Goal: Task Accomplishment & Management: Manage account settings

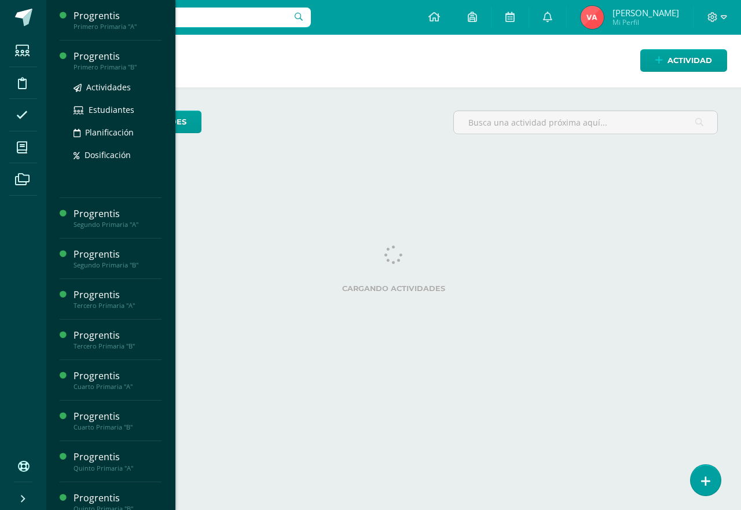
click at [106, 63] on div "Primero Primaria "B"" at bounding box center [118, 67] width 88 height 8
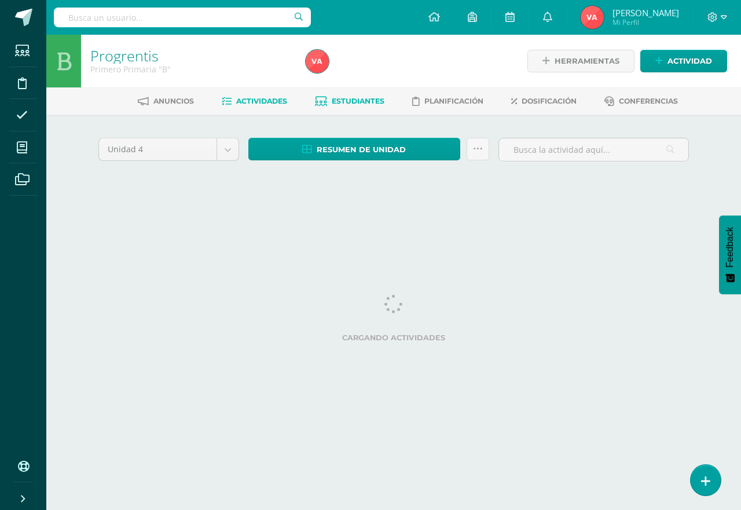
click at [370, 101] on span "Estudiantes" at bounding box center [358, 101] width 53 height 9
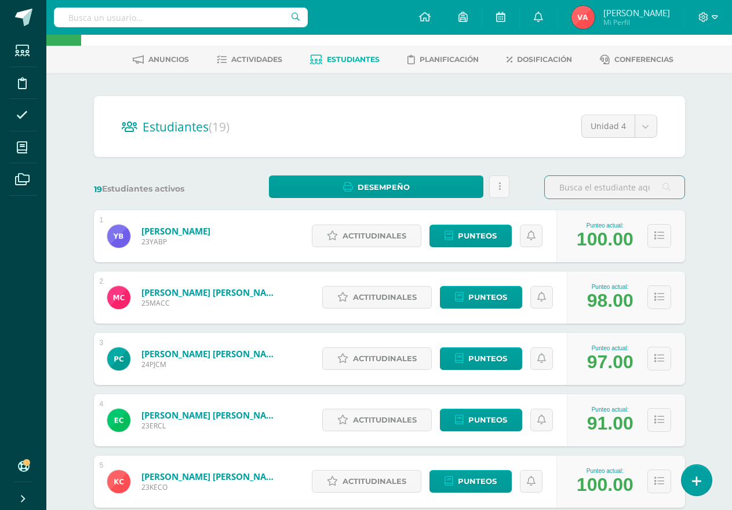
scroll to position [14, 0]
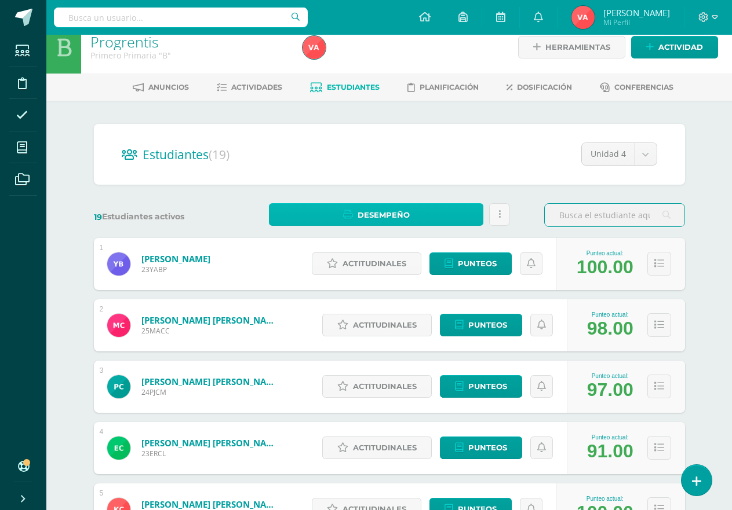
click at [374, 209] on span "Desempeño" at bounding box center [383, 214] width 52 height 21
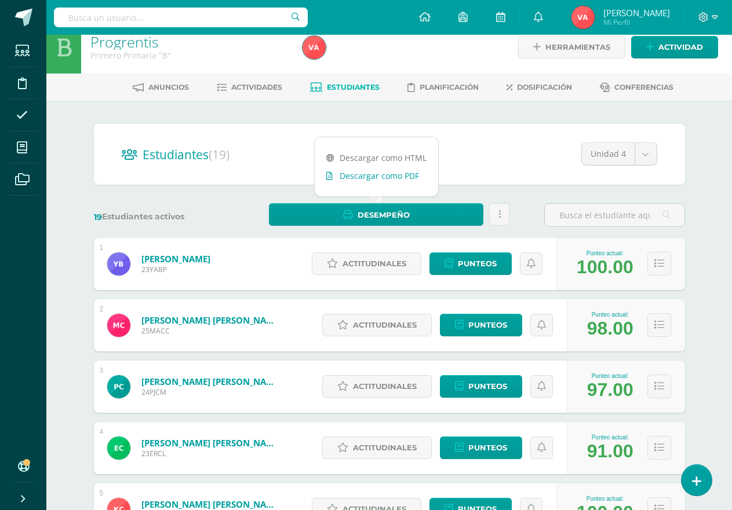
click at [392, 175] on link "Descargar como PDF" at bounding box center [376, 176] width 123 height 18
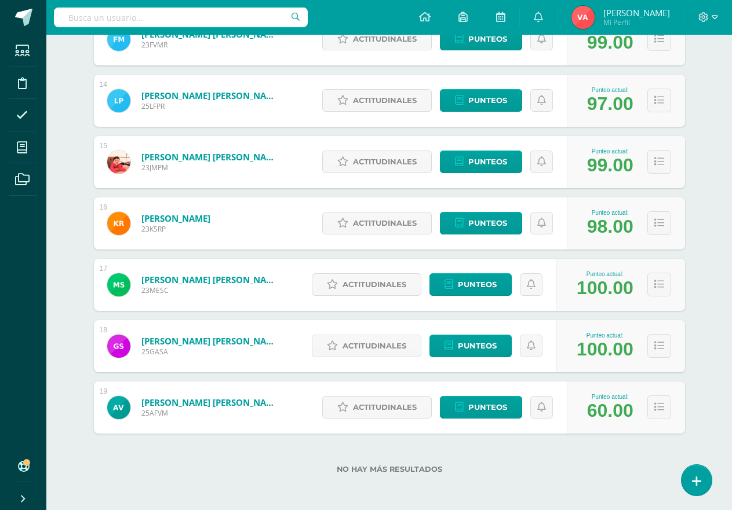
scroll to position [976, 0]
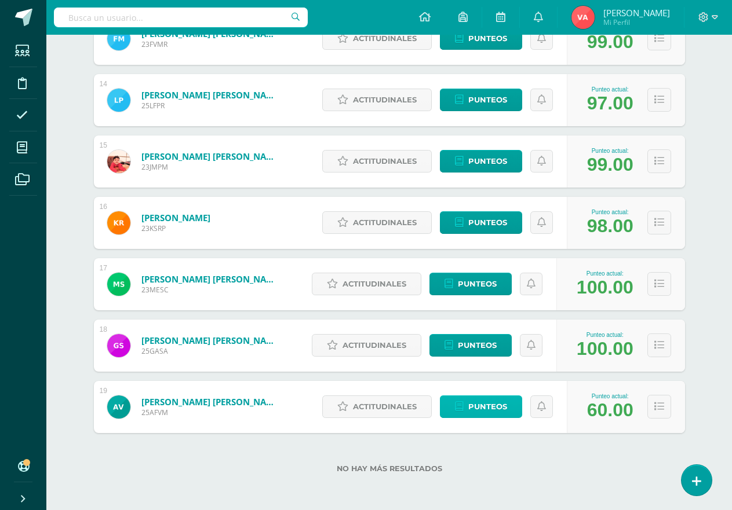
click at [485, 405] on span "Punteos" at bounding box center [487, 406] width 39 height 21
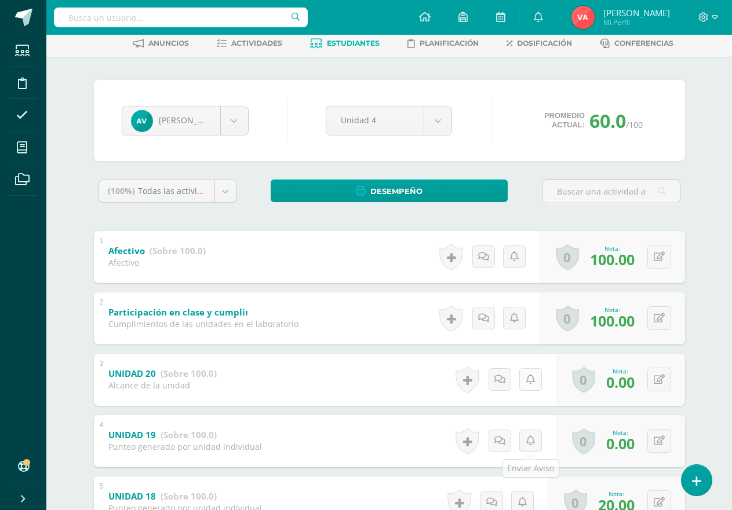
scroll to position [116, 0]
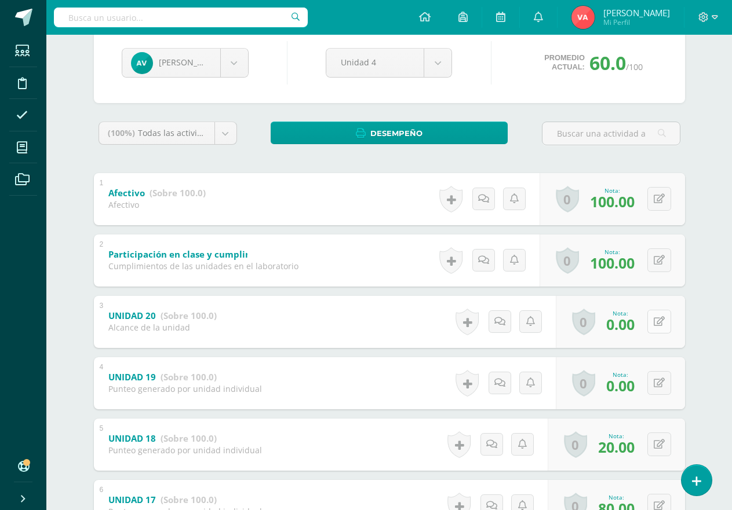
click at [656, 323] on icon at bounding box center [658, 322] width 11 height 10
click at [656, 323] on button at bounding box center [667, 322] width 24 height 24
type input "80"
click at [660, 385] on icon at bounding box center [658, 383] width 11 height 10
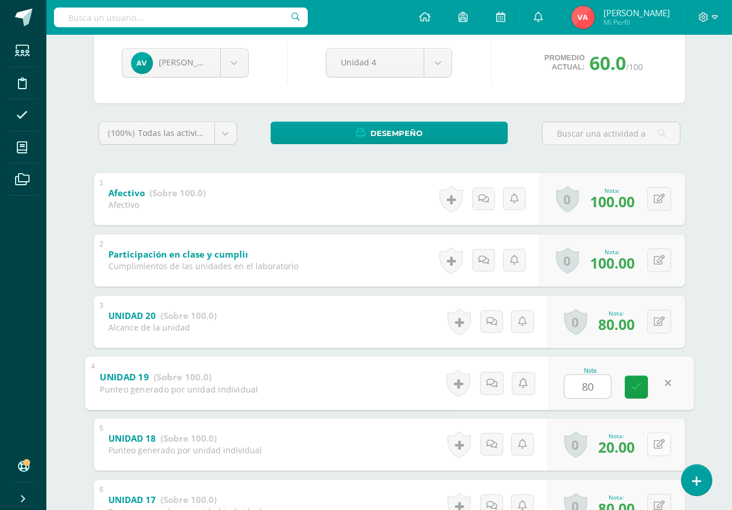
type input "80"
click at [658, 447] on icon at bounding box center [658, 445] width 11 height 10
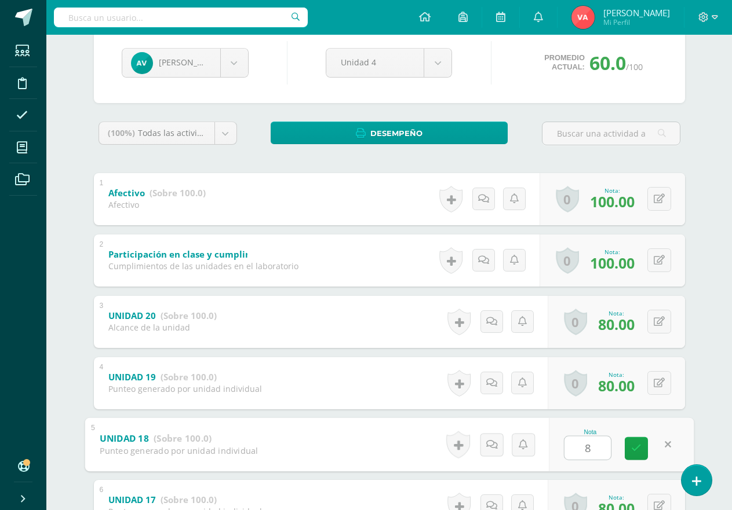
type input "80"
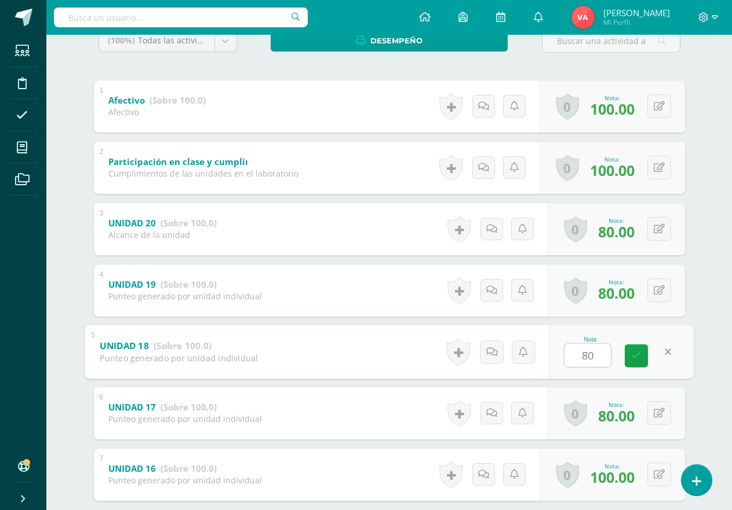
scroll to position [232, 0]
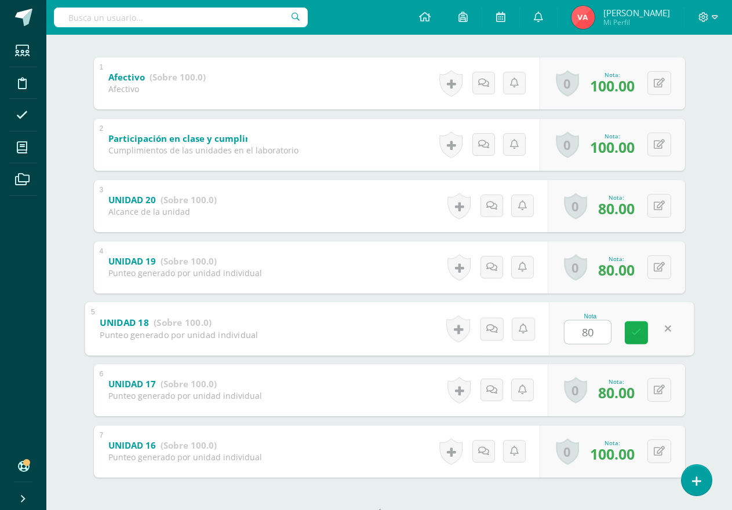
click at [633, 337] on icon at bounding box center [636, 333] width 10 height 10
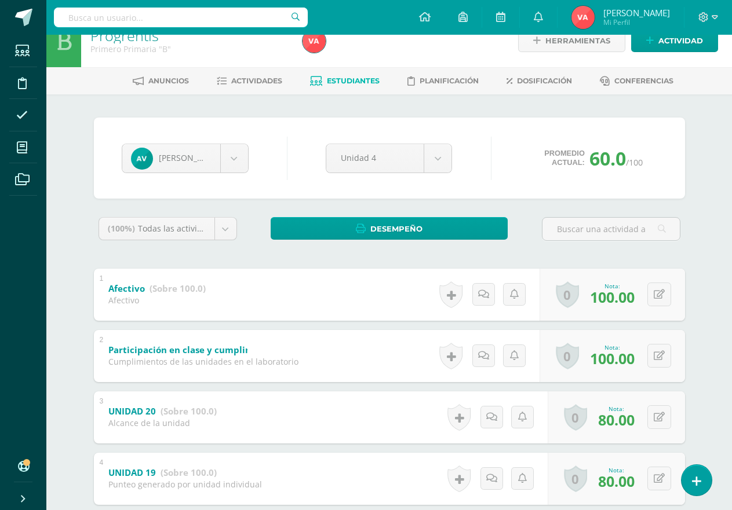
scroll to position [0, 0]
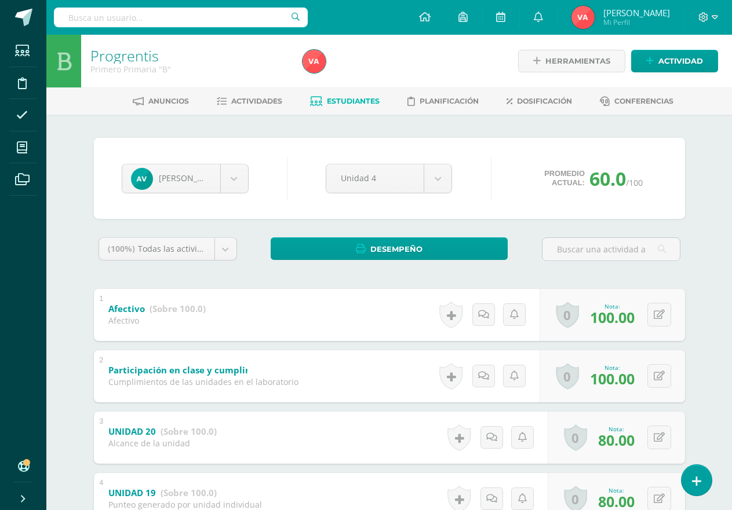
click at [347, 98] on span "Estudiantes" at bounding box center [353, 101] width 53 height 9
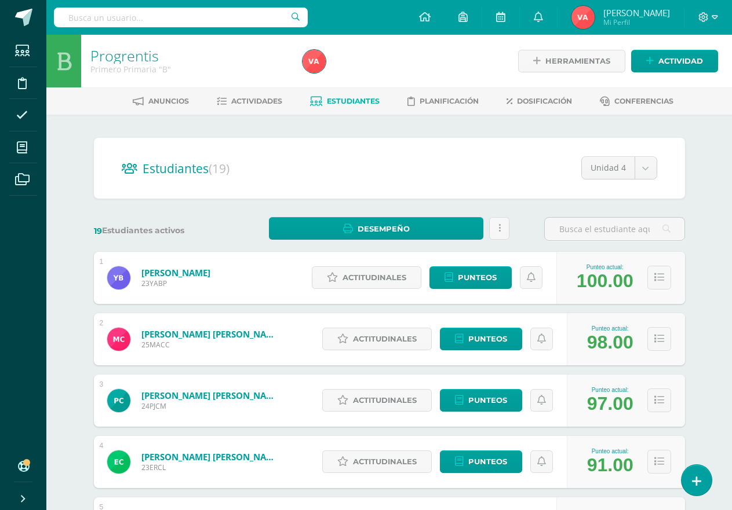
click at [425, 154] on div "Estudiantes (19) Unidad 4 Unidad 4 Unidad 3 Unidad 2 Unidad 1" at bounding box center [389, 168] width 591 height 61
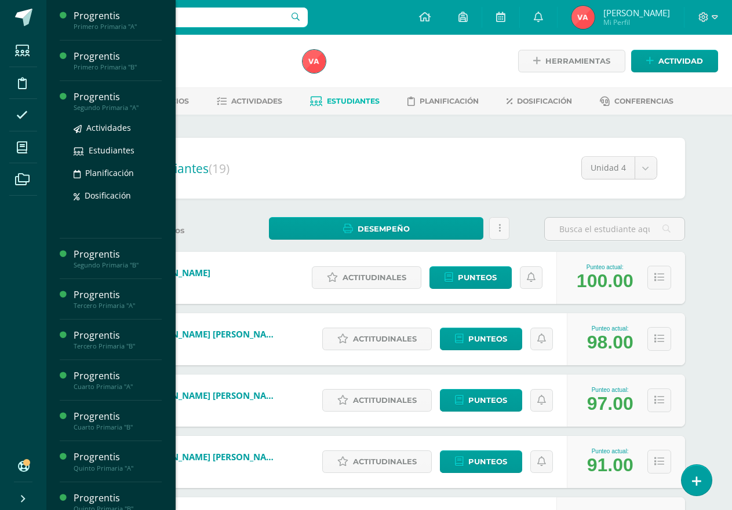
click at [112, 102] on div "Progrentis" at bounding box center [118, 96] width 88 height 13
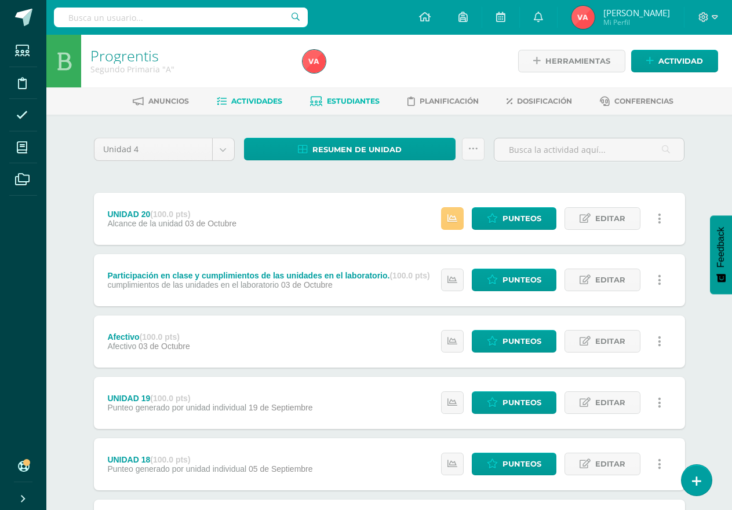
click at [366, 97] on span "Estudiantes" at bounding box center [353, 101] width 53 height 9
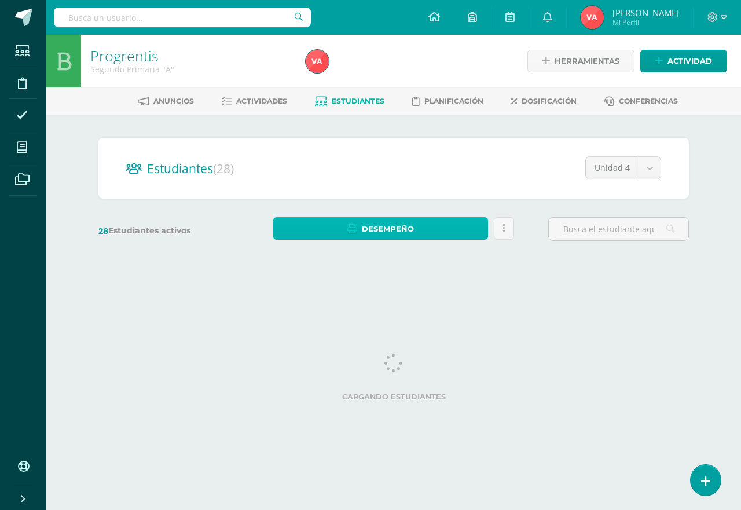
click at [434, 224] on link "Desempeño" at bounding box center [380, 228] width 215 height 23
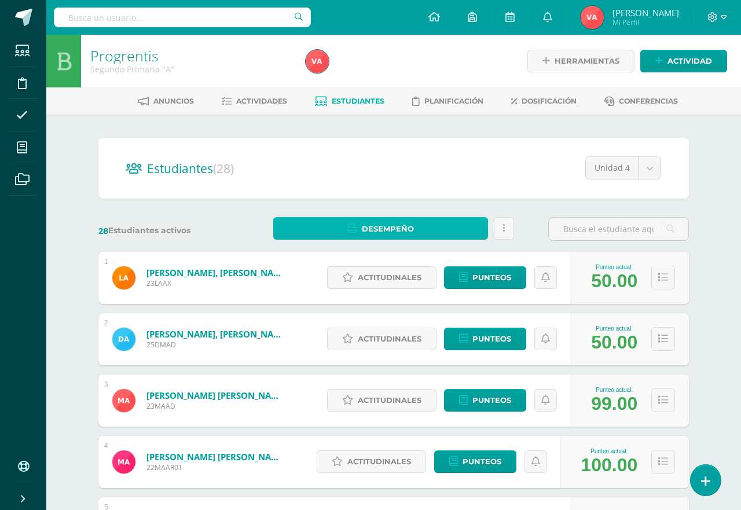
click at [460, 230] on link "Desempeño" at bounding box center [380, 228] width 215 height 23
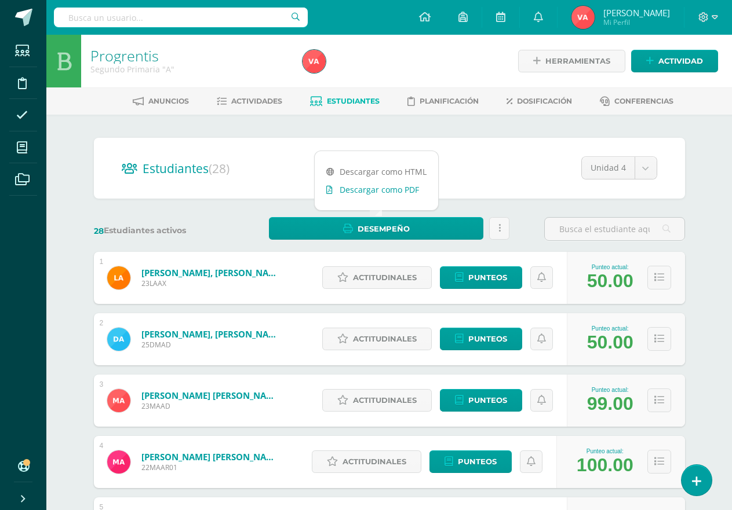
click at [393, 189] on link "Descargar como PDF" at bounding box center [376, 190] width 123 height 18
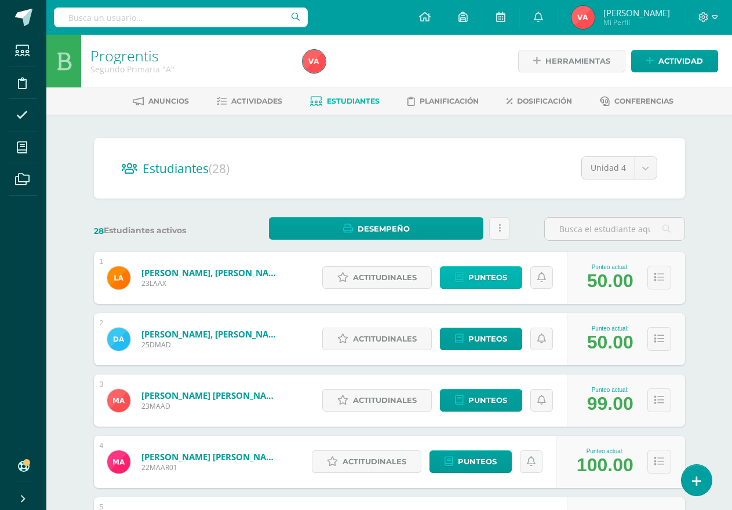
click at [485, 275] on span "Punteos" at bounding box center [487, 277] width 39 height 21
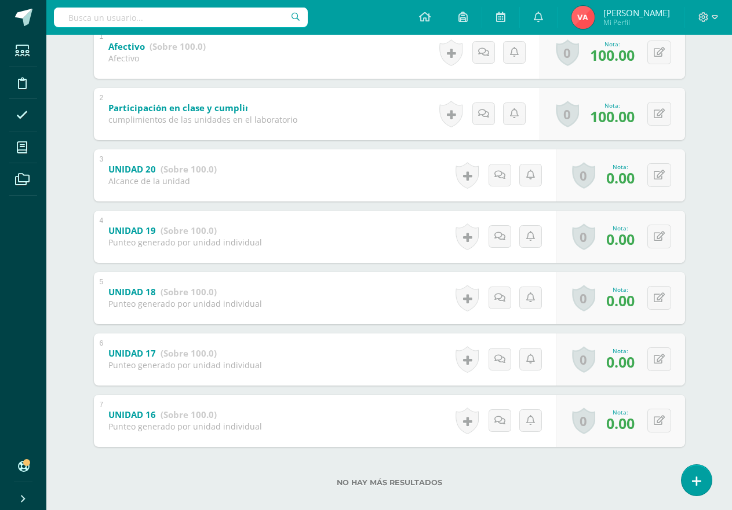
scroll to position [276, 0]
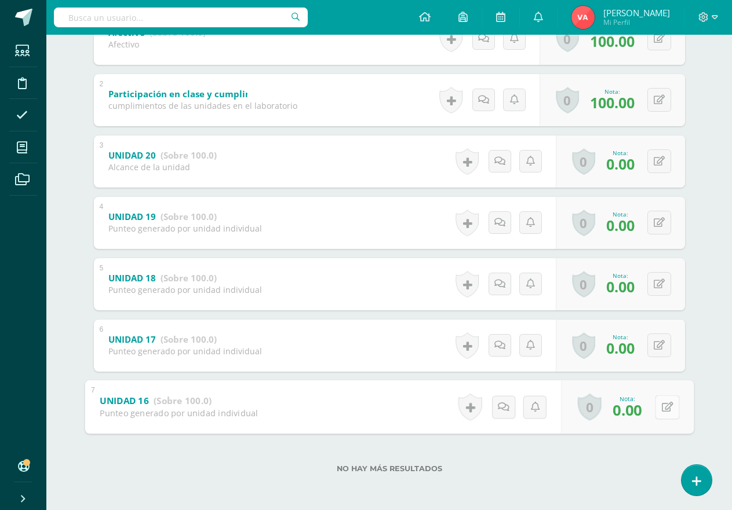
click at [661, 411] on icon at bounding box center [667, 407] width 12 height 10
type input "80"
click at [658, 349] on button at bounding box center [659, 346] width 24 height 24
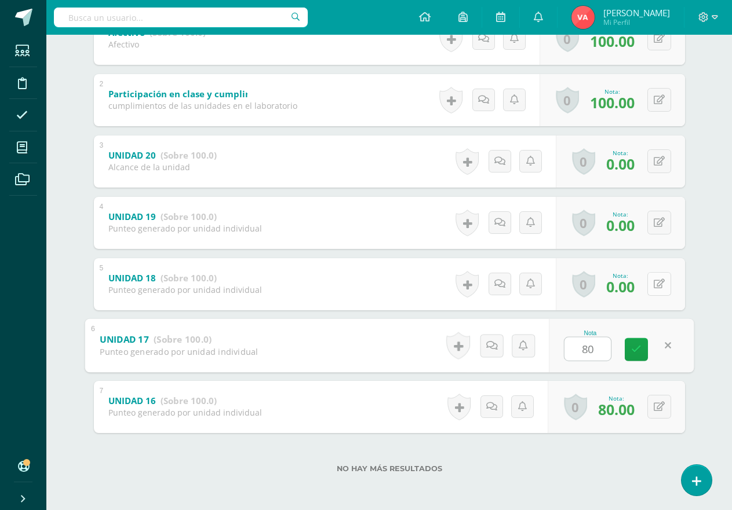
type input "80"
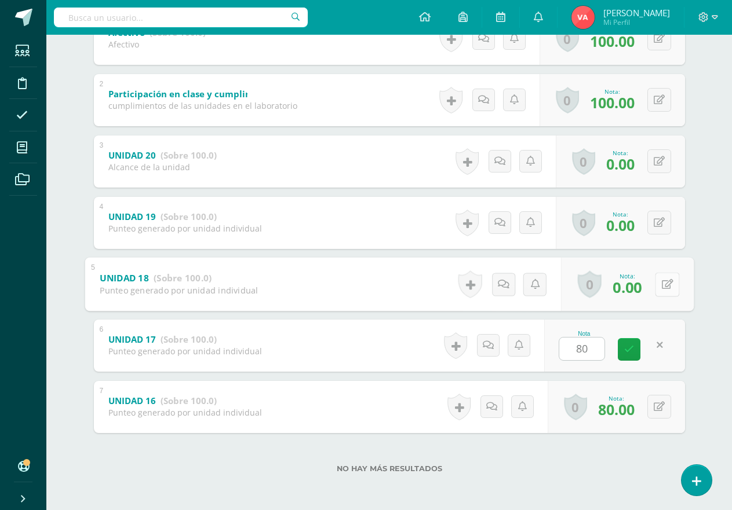
click at [661, 286] on icon at bounding box center [667, 284] width 12 height 10
type input "80"
click at [655, 224] on icon at bounding box center [658, 223] width 11 height 10
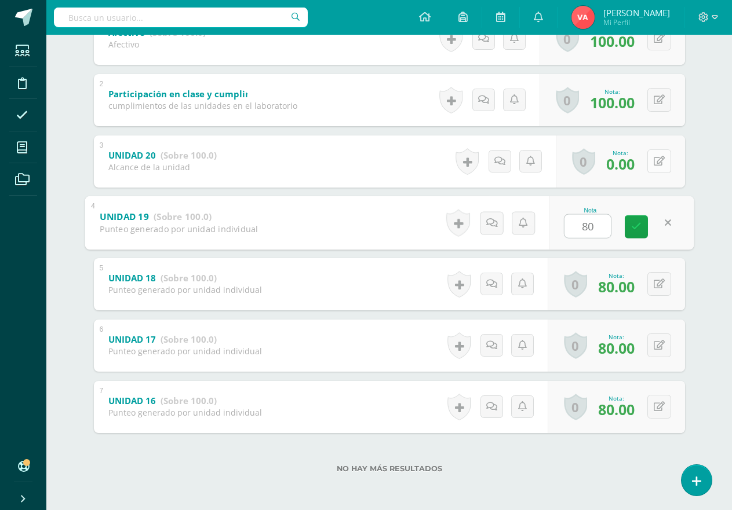
type input "80"
click at [660, 159] on icon at bounding box center [658, 161] width 11 height 10
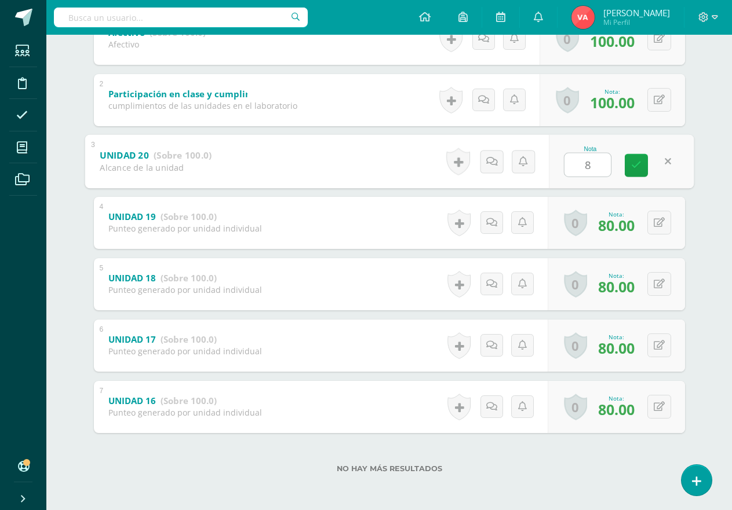
type input "80"
click at [638, 169] on icon at bounding box center [636, 165] width 10 height 10
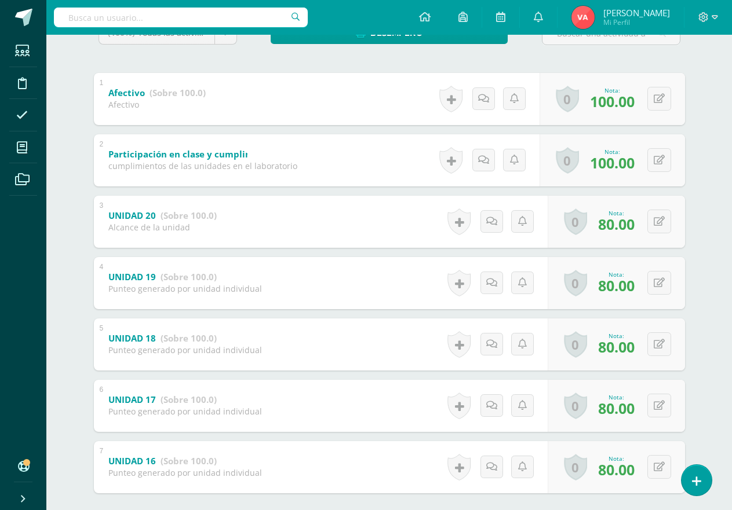
scroll to position [103, 0]
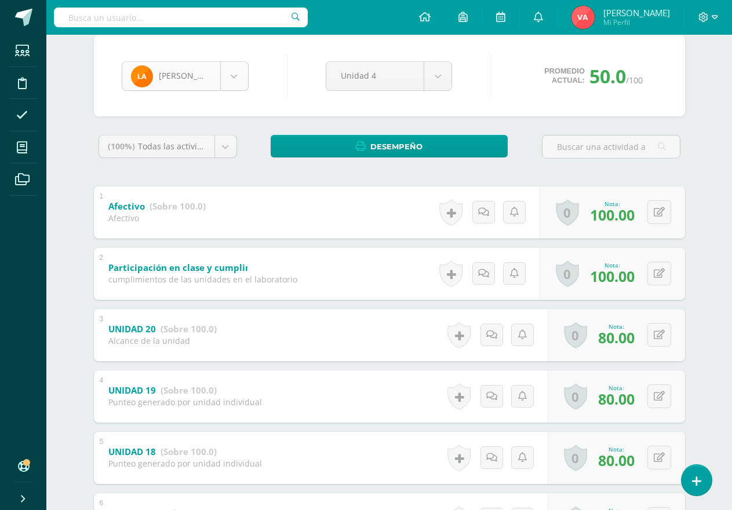
click at [234, 75] on body "Estudiantes Disciplina Asistencia Mis cursos Archivos Soporte Ayuda Reportar un…" at bounding box center [366, 290] width 732 height 787
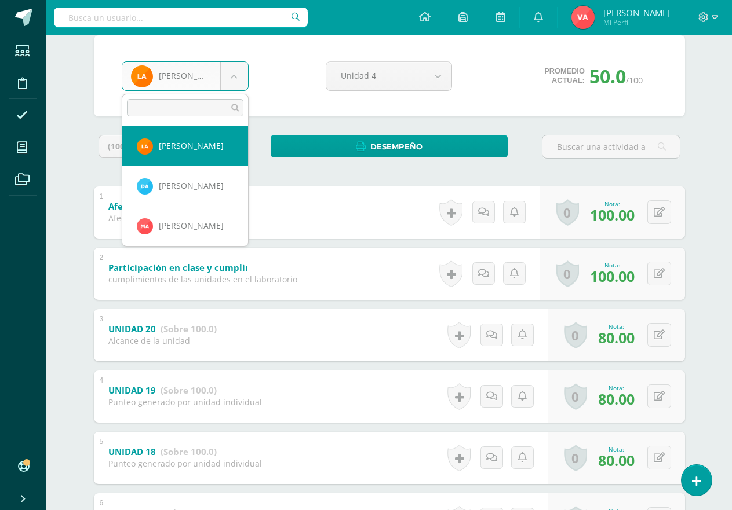
click at [231, 79] on body "Estudiantes Disciplina Asistencia Mis cursos Archivos Soporte Ayuda Reportar un…" at bounding box center [366, 290] width 732 height 787
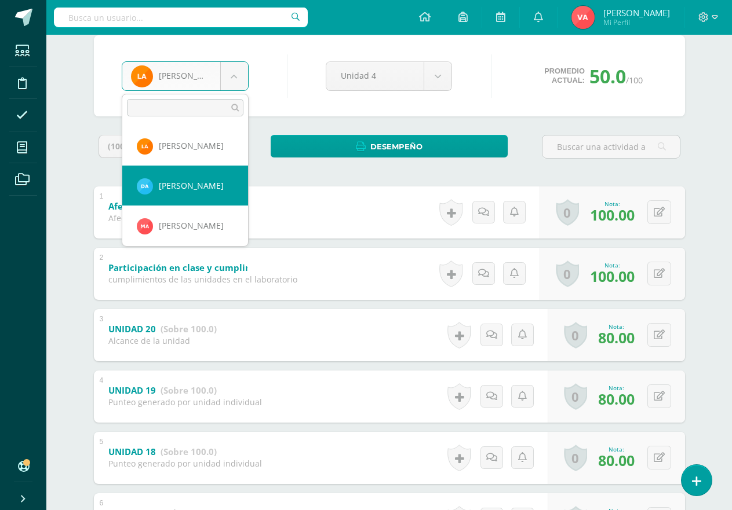
select select "2735"
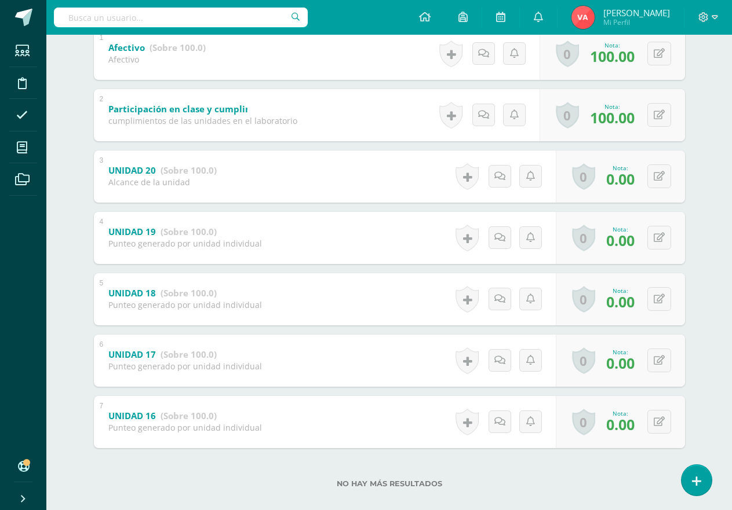
scroll to position [276, 0]
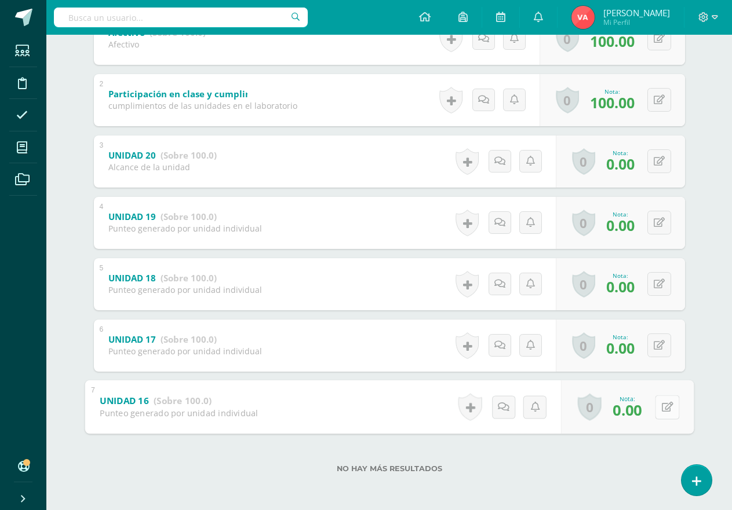
click at [661, 407] on icon at bounding box center [667, 407] width 12 height 10
type input "80"
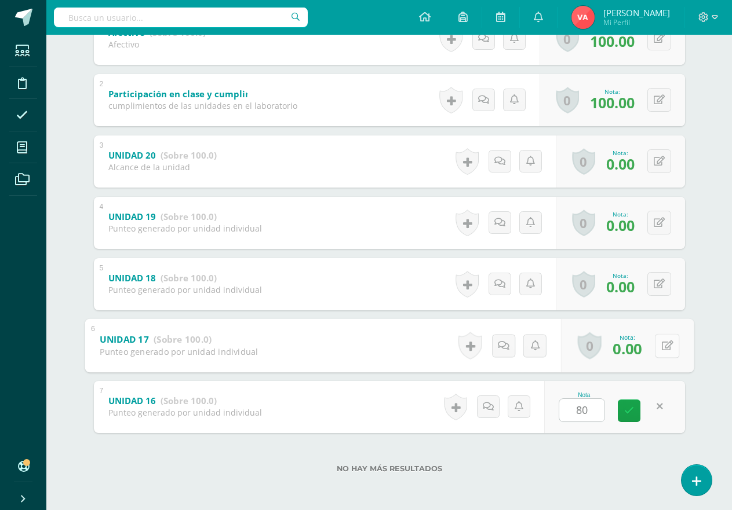
click at [662, 346] on icon at bounding box center [667, 346] width 12 height 10
type input "80"
click at [656, 286] on button at bounding box center [659, 284] width 24 height 24
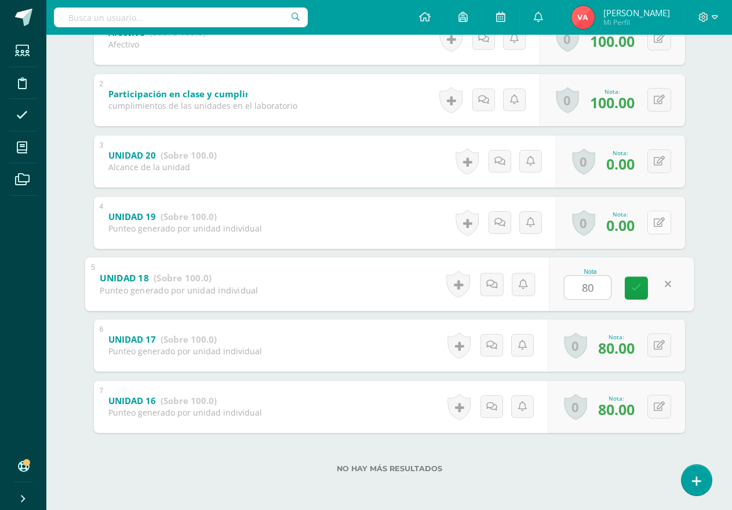
type input "80"
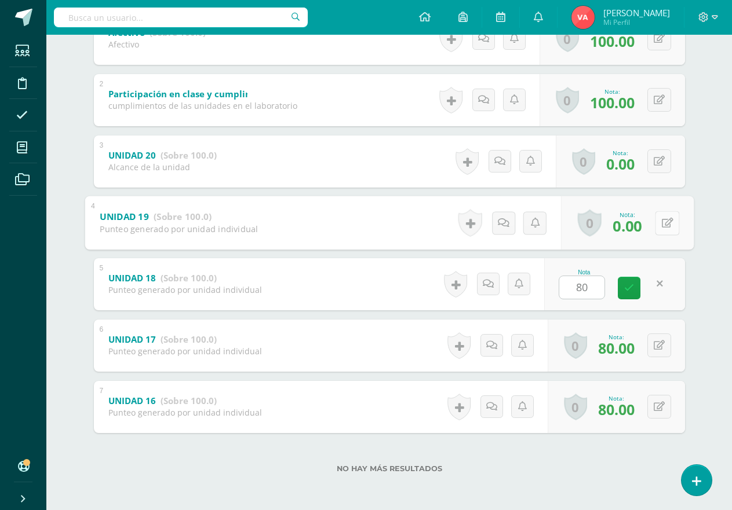
click at [661, 221] on icon at bounding box center [667, 223] width 12 height 10
type input "80"
click at [657, 161] on icon at bounding box center [658, 161] width 11 height 10
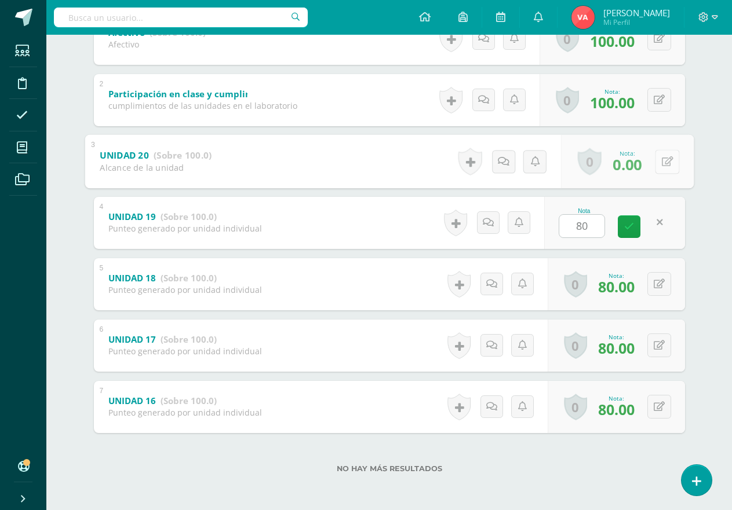
click at [657, 161] on button at bounding box center [667, 161] width 24 height 24
type input "80"
click at [625, 161] on link at bounding box center [635, 165] width 23 height 23
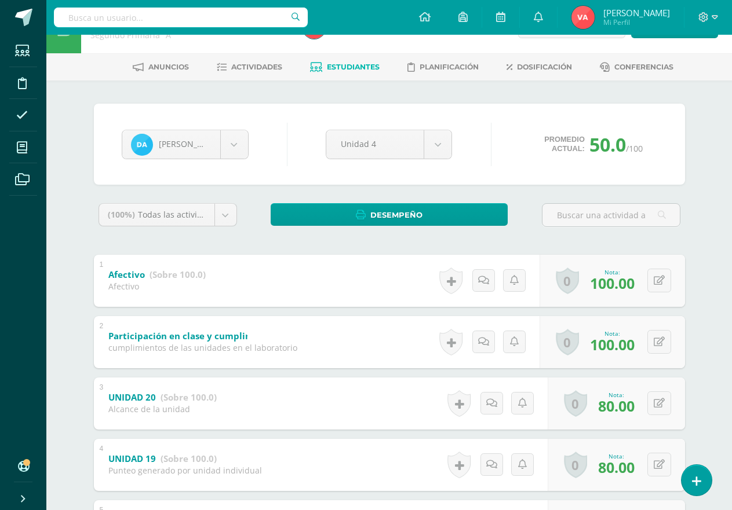
scroll to position [0, 0]
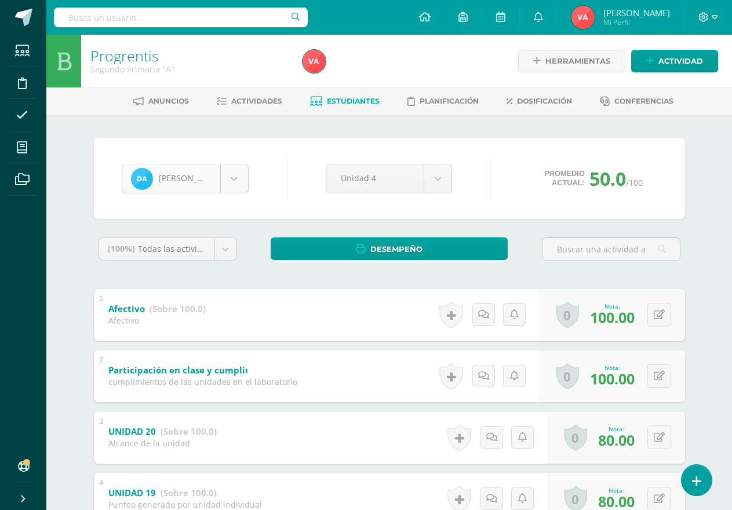
click at [231, 175] on body "Estudiantes Disciplina Asistencia Mis cursos Archivos Soporte Ayuda Reportar un…" at bounding box center [366, 393] width 732 height 787
click at [231, 178] on body "Estudiantes Disciplina Asistencia Mis cursos Archivos Soporte Ayuda Reportar un…" at bounding box center [366, 393] width 732 height 787
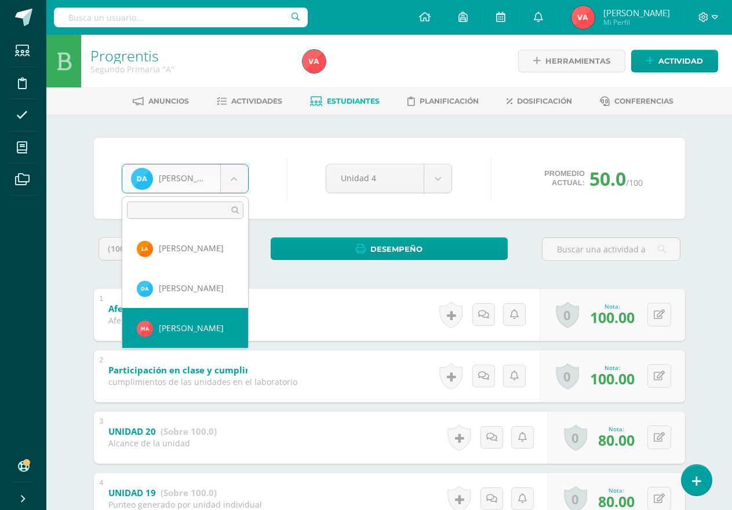
select select "2255"
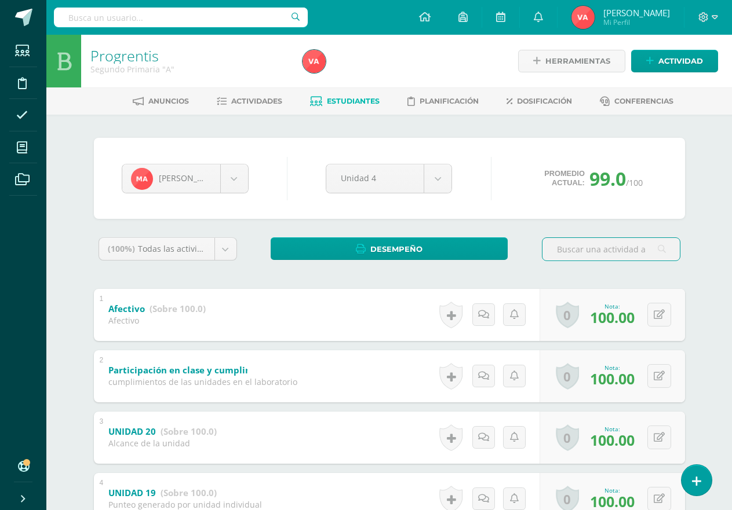
click at [353, 97] on span "Estudiantes" at bounding box center [353, 101] width 53 height 9
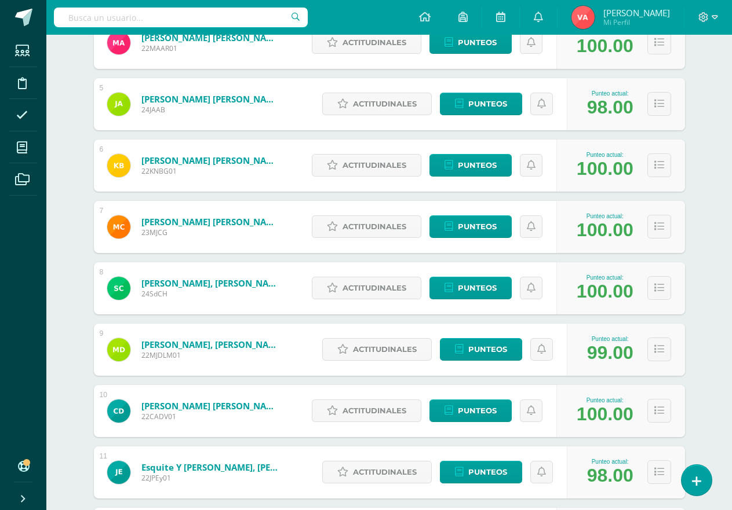
scroll to position [767, 0]
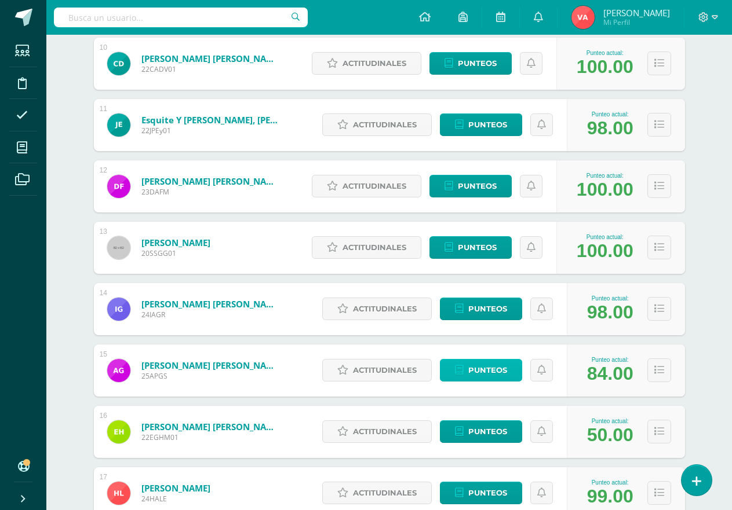
click at [493, 366] on span "Punteos" at bounding box center [487, 370] width 39 height 21
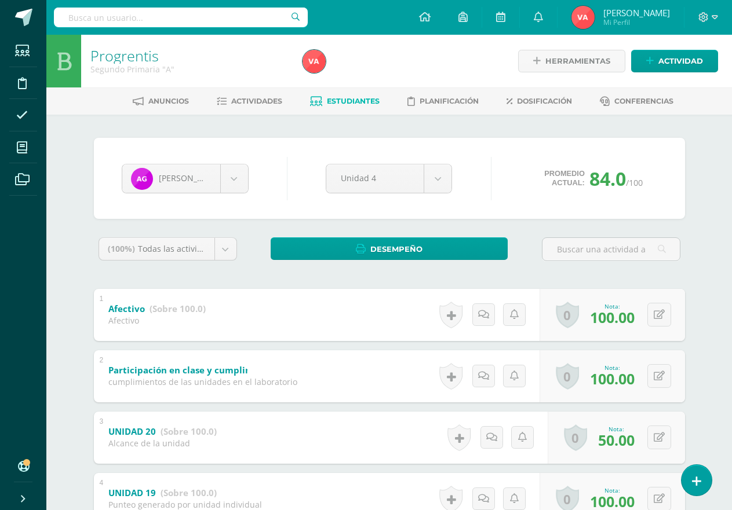
scroll to position [58, 0]
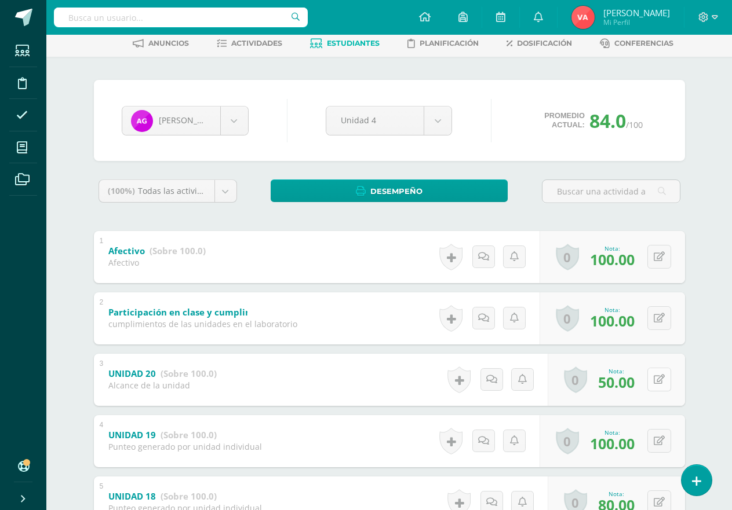
click at [657, 380] on icon at bounding box center [658, 380] width 11 height 10
type input "80"
click at [640, 381] on icon at bounding box center [636, 384] width 10 height 10
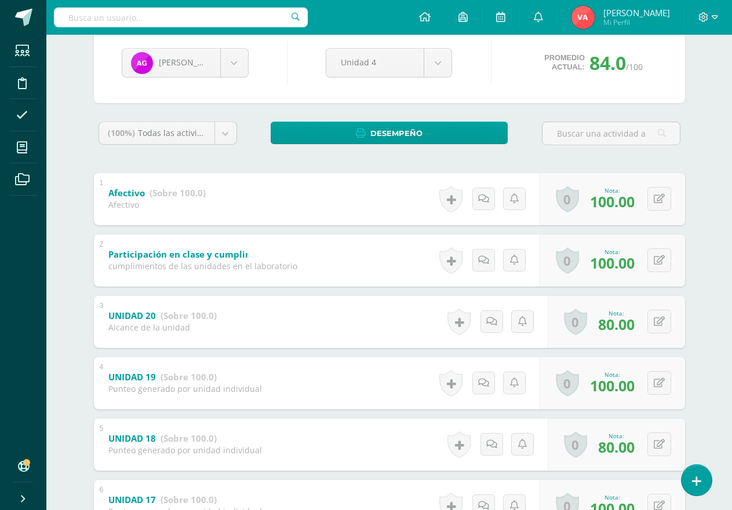
scroll to position [0, 0]
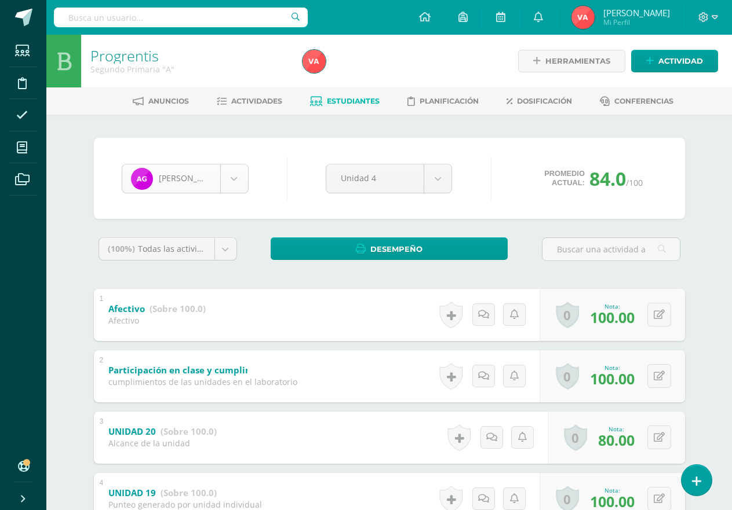
click at [239, 178] on body "Estudiantes Disciplina Asistencia Mis cursos Archivos Soporte Ayuda Reportar un…" at bounding box center [366, 393] width 732 height 787
click at [233, 178] on body "Estudiantes Disciplina Asistencia Mis cursos Archivos Soporte Ayuda Reportar un…" at bounding box center [366, 393] width 732 height 787
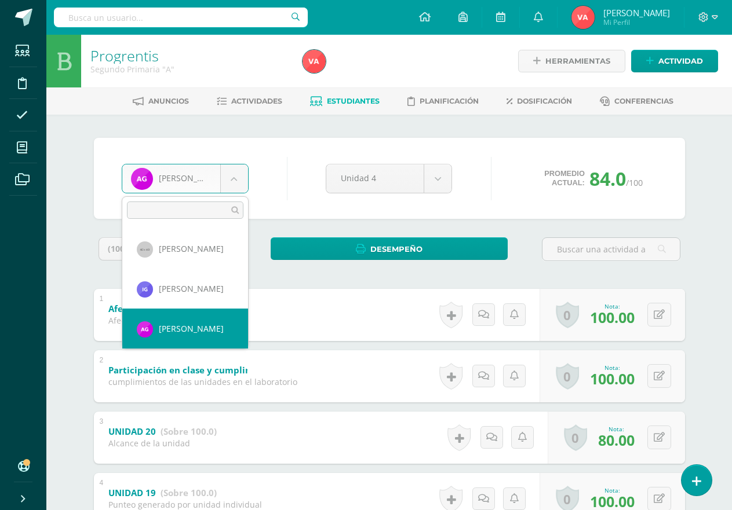
scroll to position [537, 0]
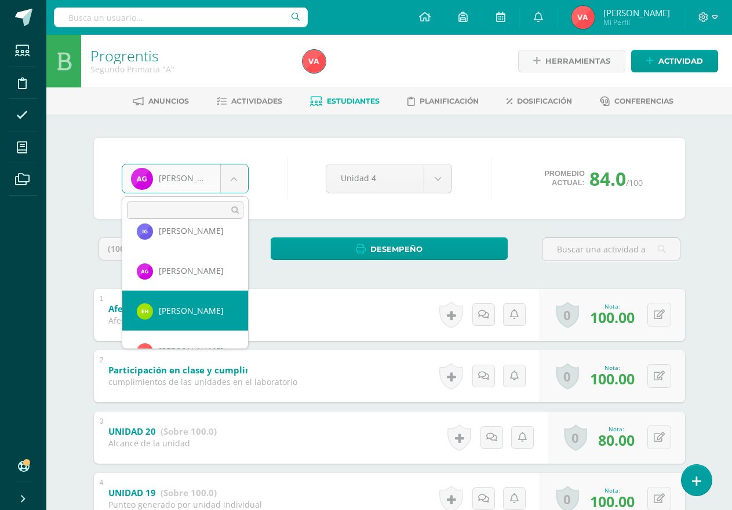
select select "2009"
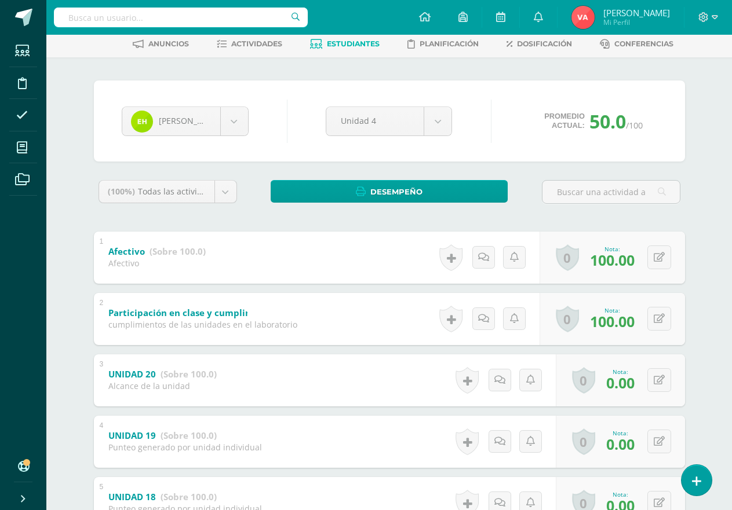
scroll to position [58, 0]
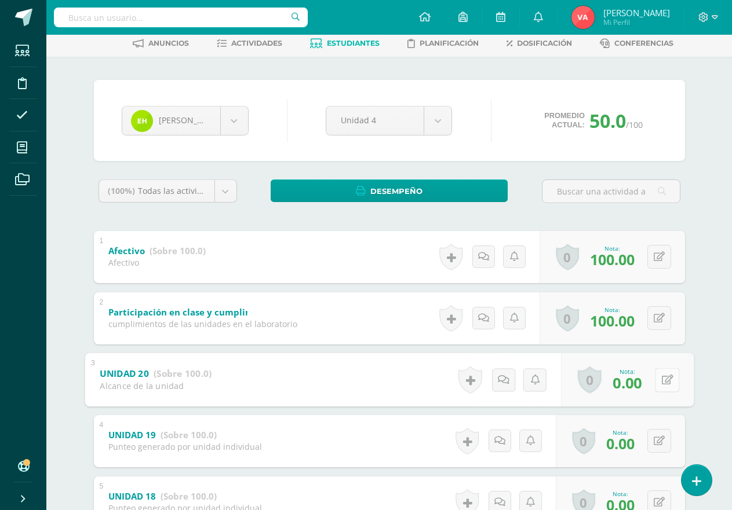
click at [658, 381] on button at bounding box center [667, 380] width 24 height 24
type input "80"
click at [658, 441] on icon at bounding box center [658, 441] width 11 height 10
click at [658, 441] on button at bounding box center [659, 441] width 24 height 24
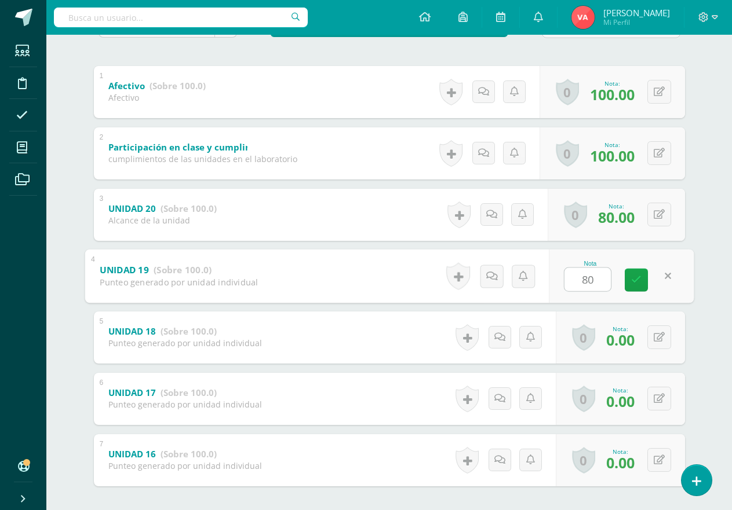
scroll to position [232, 0]
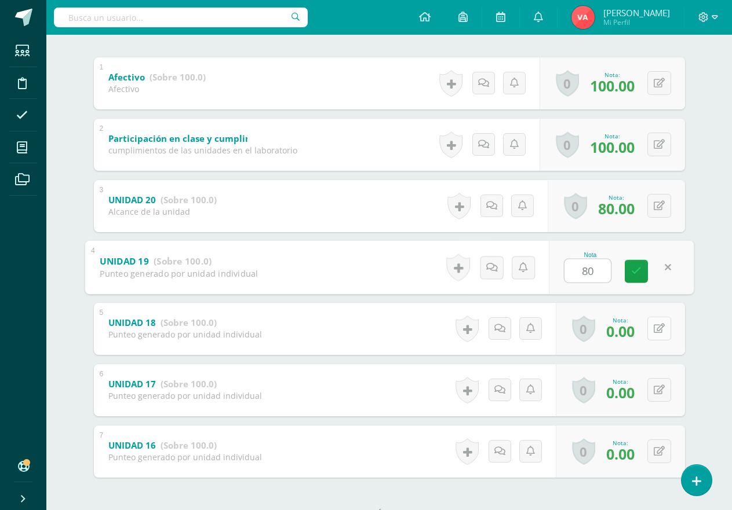
type input "80"
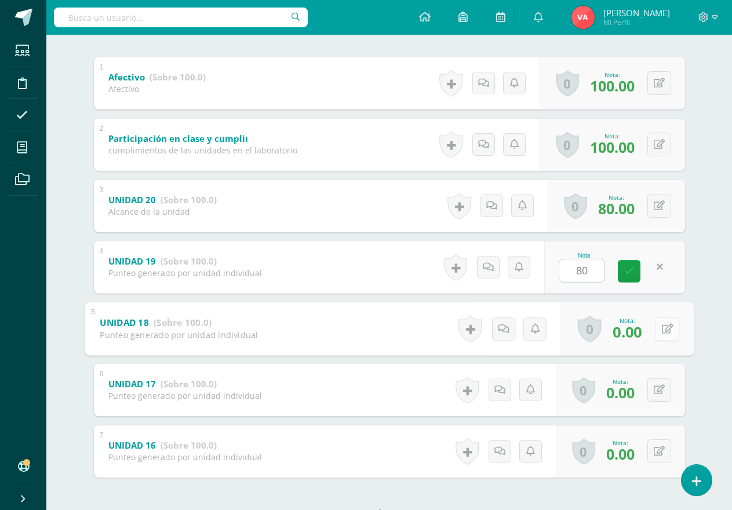
click at [661, 331] on icon at bounding box center [667, 329] width 12 height 10
type input "80"
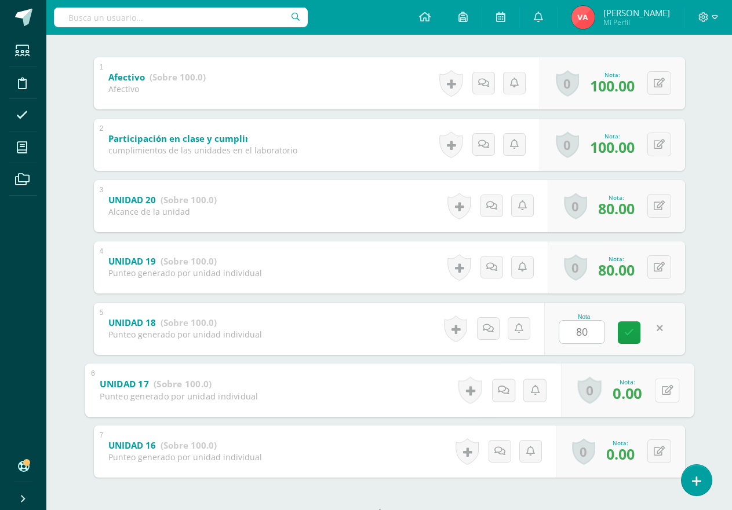
click at [661, 388] on icon at bounding box center [667, 390] width 12 height 10
type input "80"
click at [660, 450] on icon at bounding box center [658, 452] width 11 height 10
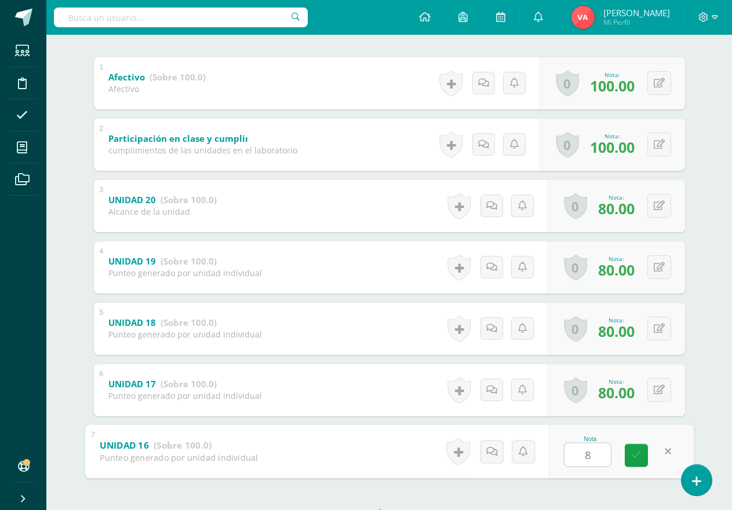
type input "80"
click at [634, 456] on icon at bounding box center [636, 456] width 10 height 10
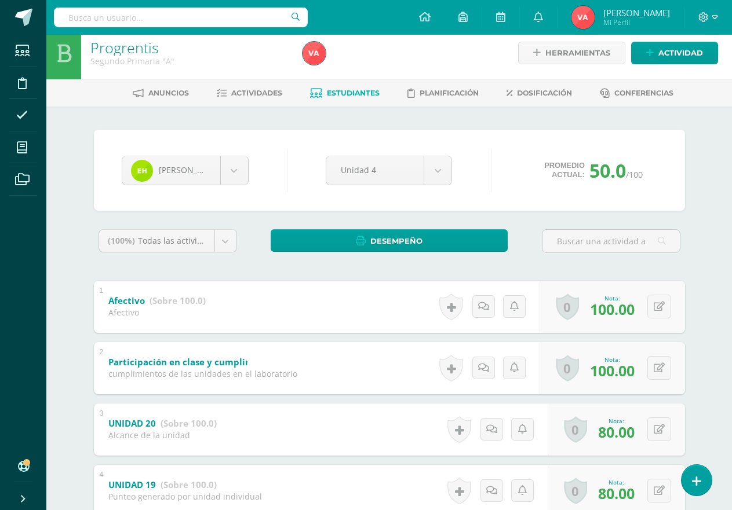
scroll to position [0, 0]
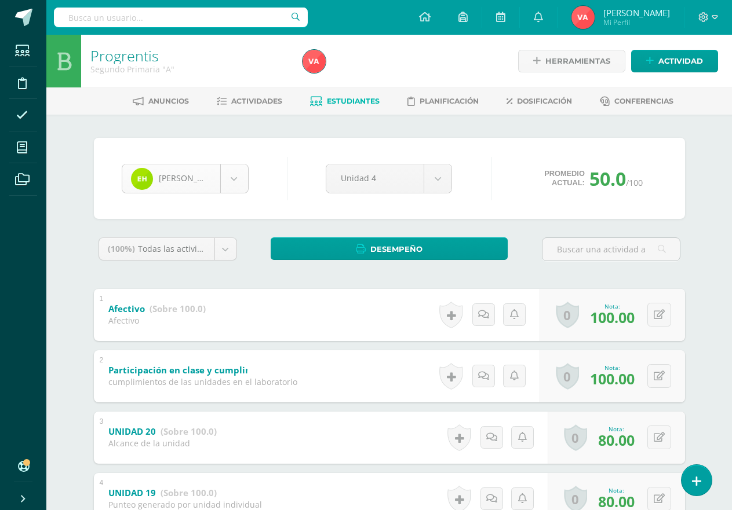
click at [232, 179] on body "Estudiantes Disciplina Asistencia Mis cursos Archivos Soporte Ayuda Reportar un…" at bounding box center [366, 393] width 732 height 787
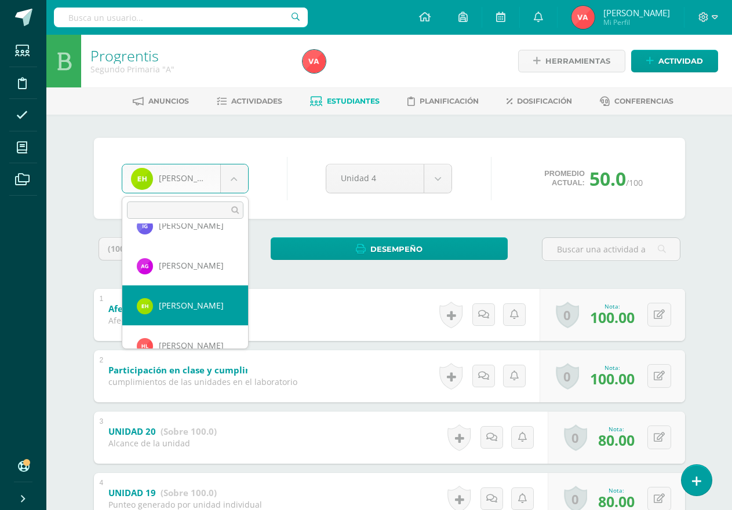
scroll to position [559, 0]
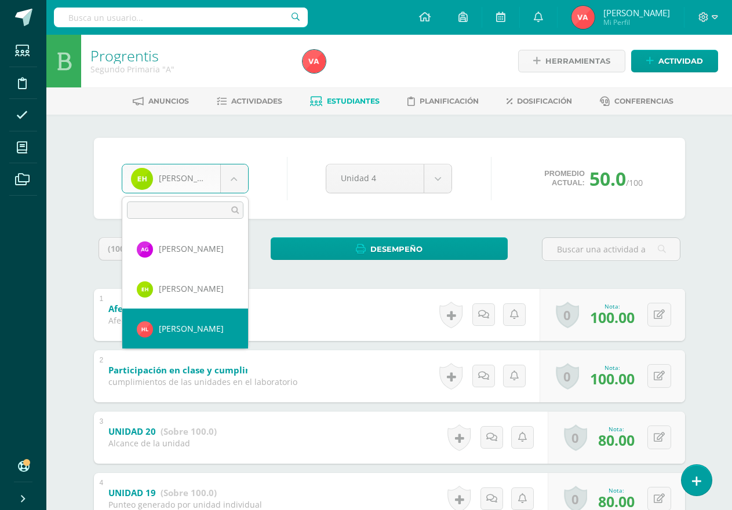
select select "2602"
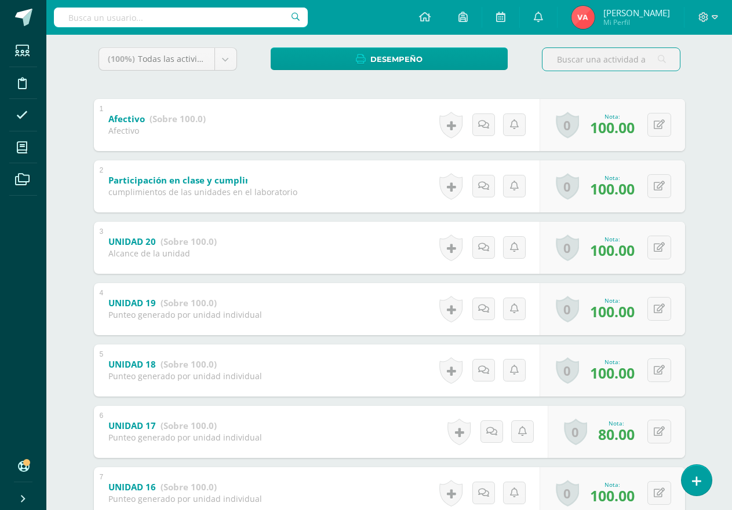
scroll to position [58, 0]
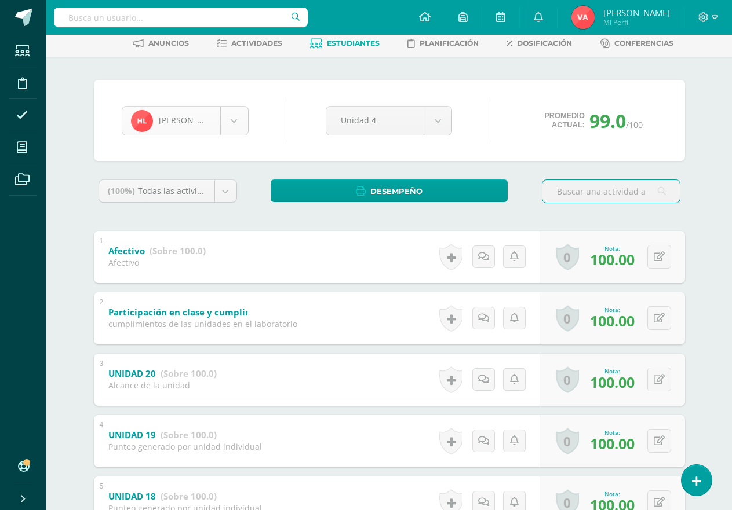
click at [232, 123] on body "Estudiantes Disciplina Asistencia Mis cursos Archivos Soporte Ayuda Reportar un…" at bounding box center [366, 335] width 732 height 787
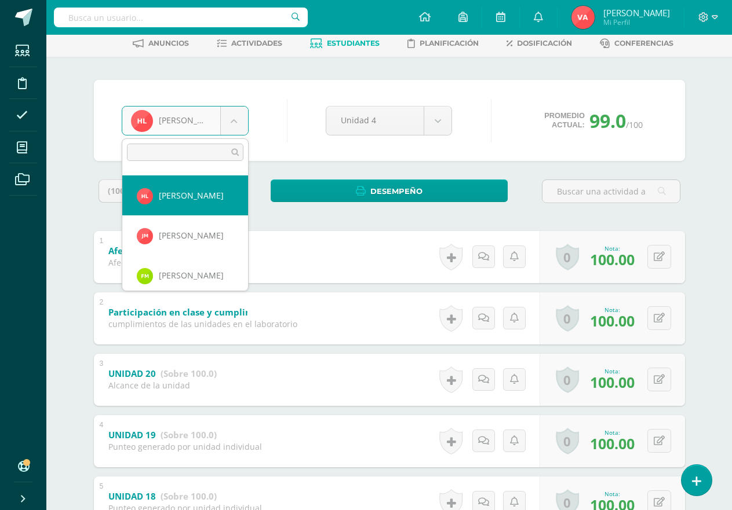
scroll to position [675, 0]
select select "2012"
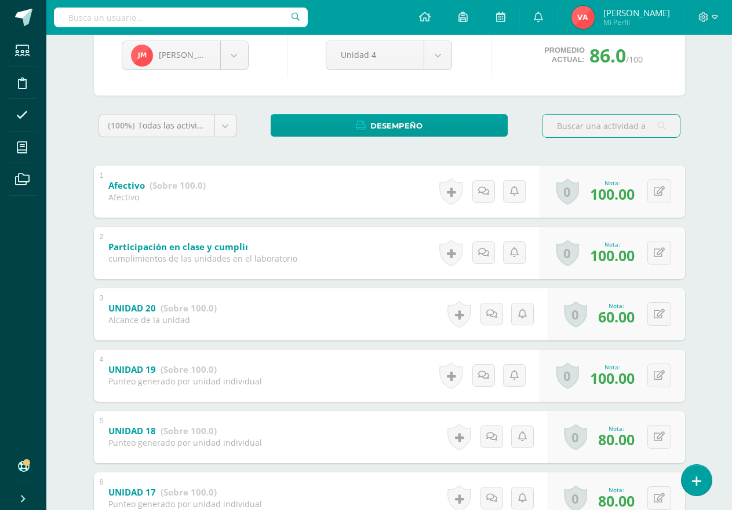
scroll to position [103, 0]
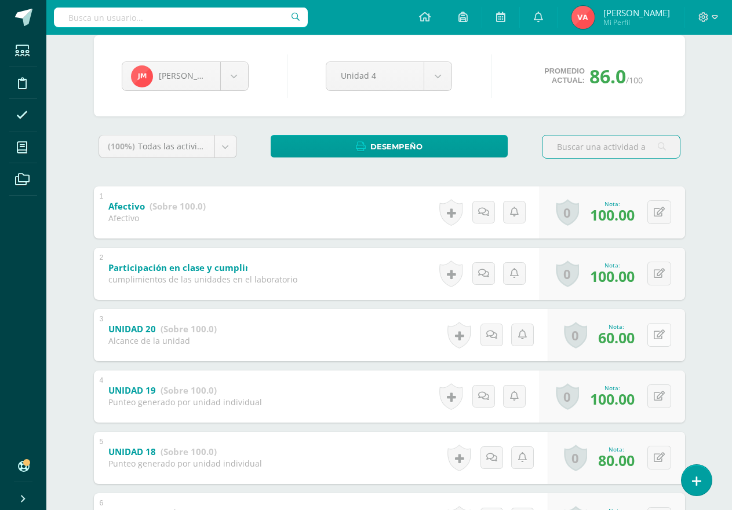
click at [660, 333] on icon at bounding box center [658, 335] width 11 height 10
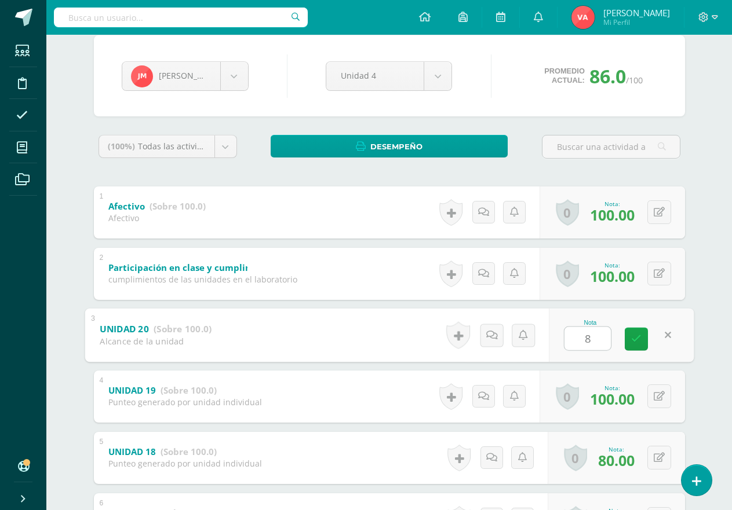
type input "80"
click at [636, 345] on link at bounding box center [635, 338] width 23 height 23
click at [232, 79] on body "Estudiantes Disciplina Asistencia Mis cursos Archivos Soporte Ayuda Reportar un…" at bounding box center [366, 290] width 732 height 787
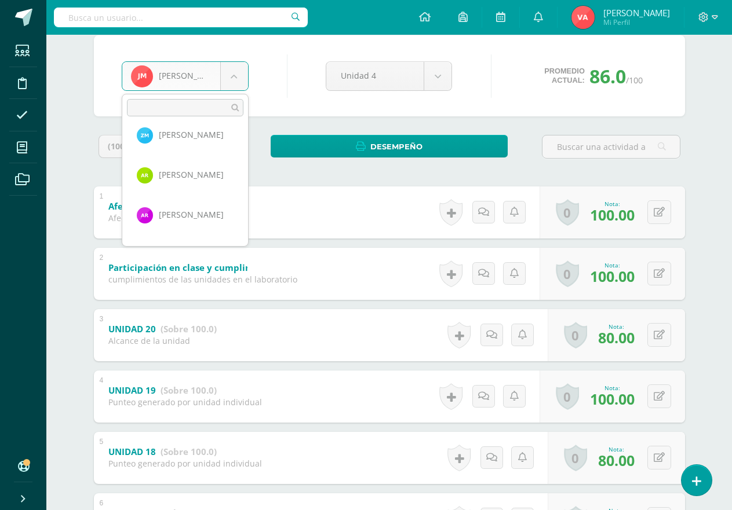
scroll to position [831, 0]
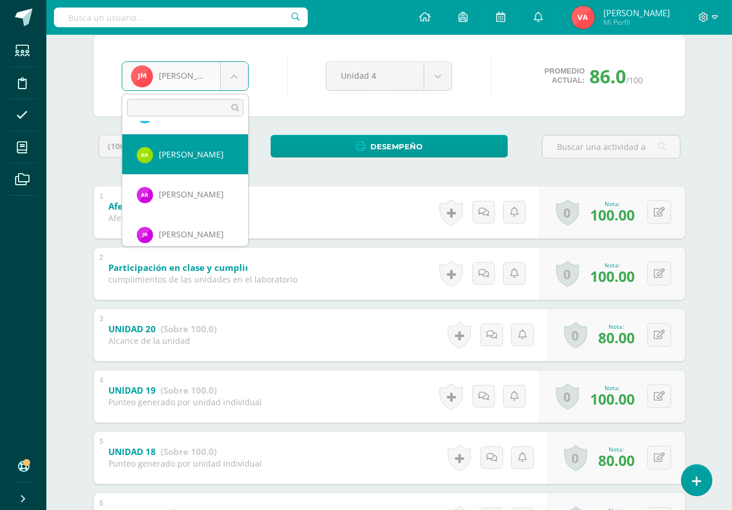
click at [207, 156] on body "Estudiantes Disciplina Asistencia Mis cursos Archivos Soporte Ayuda Reportar un…" at bounding box center [366, 290] width 732 height 787
select select "2240"
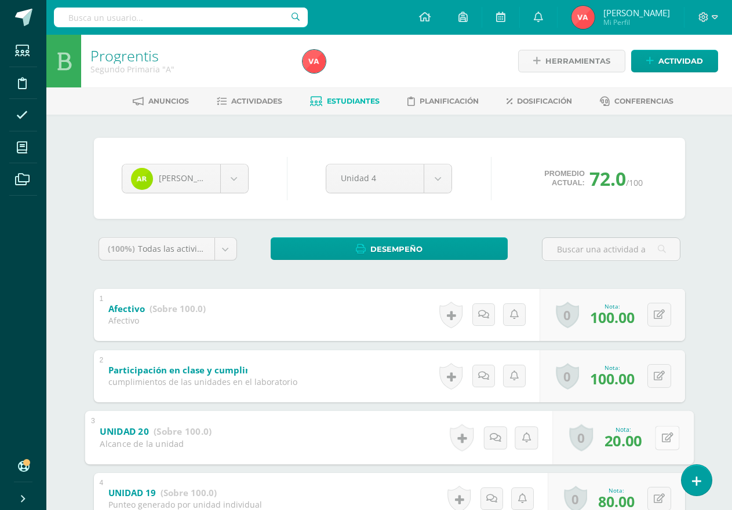
click at [661, 441] on icon at bounding box center [667, 438] width 12 height 10
type input "80"
click at [636, 444] on icon at bounding box center [636, 442] width 10 height 10
click at [234, 182] on body "Estudiantes Disciplina Asistencia Mis cursos Archivos Soporte Ayuda Reportar un…" at bounding box center [366, 393] width 732 height 787
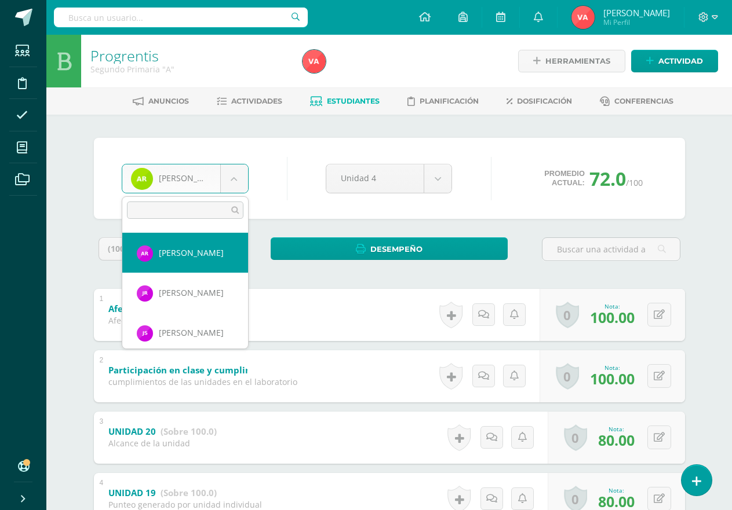
scroll to position [933, 0]
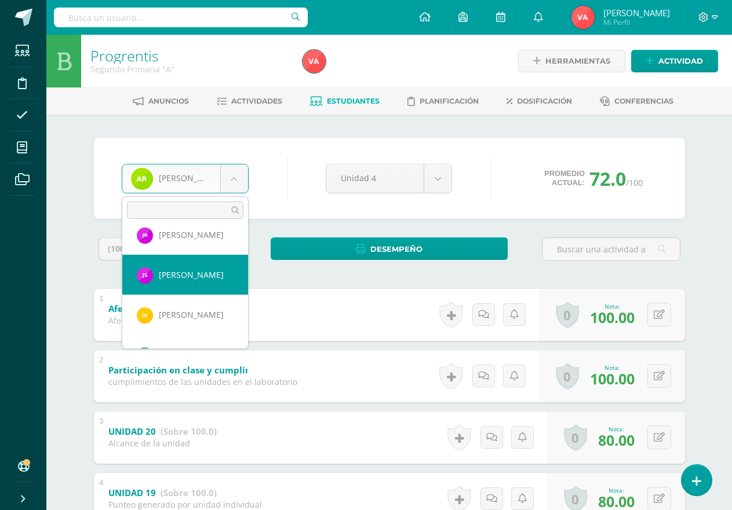
select select "2737"
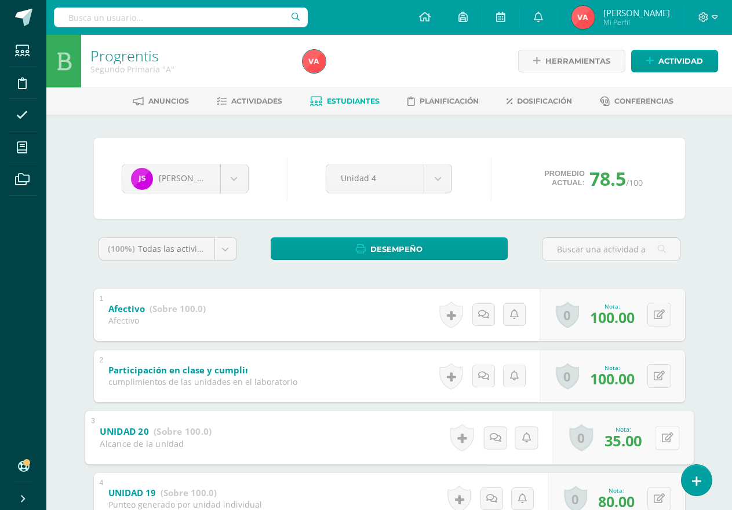
click at [663, 436] on icon at bounding box center [667, 438] width 12 height 10
type input "80"
drag, startPoint x: 625, startPoint y: 454, endPoint x: 635, endPoint y: 445, distance: 13.2
click at [626, 454] on div "Nota 80" at bounding box center [621, 438] width 145 height 54
click at [628, 453] on link at bounding box center [635, 441] width 23 height 23
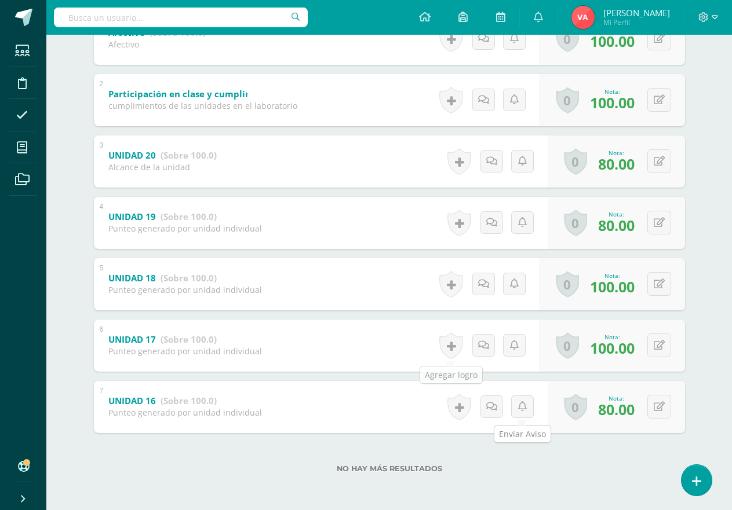
scroll to position [45, 0]
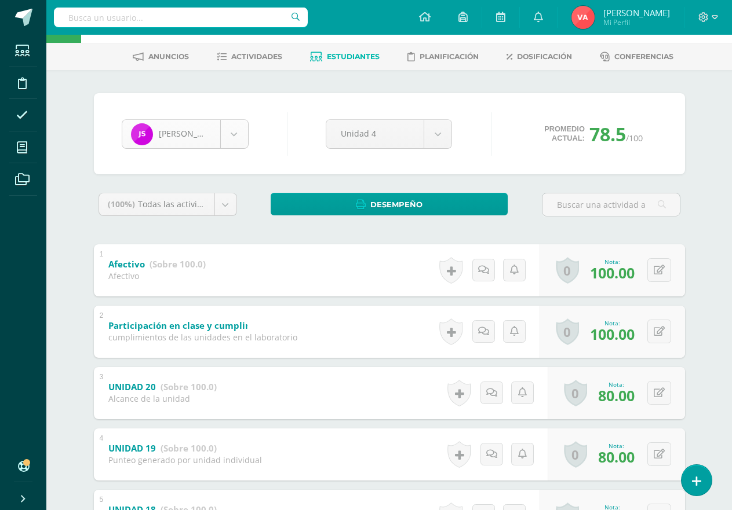
click at [239, 135] on body "Estudiantes Disciplina Asistencia Mis cursos Archivos Soporte Ayuda Reportar un…" at bounding box center [366, 348] width 732 height 787
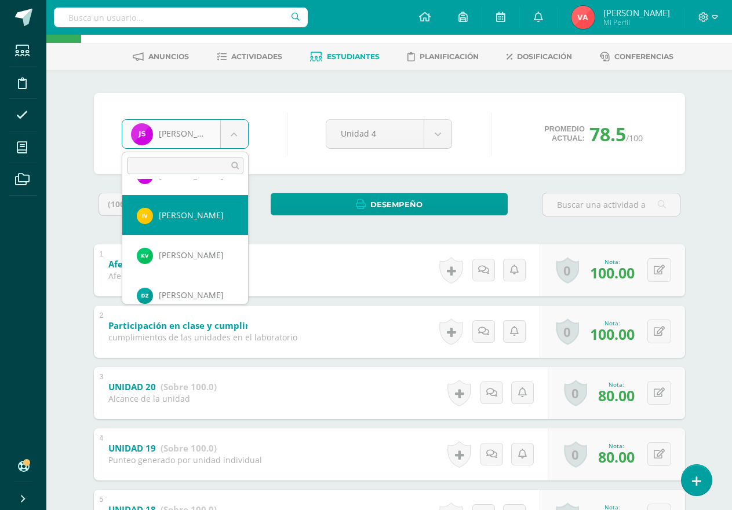
scroll to position [1003, 0]
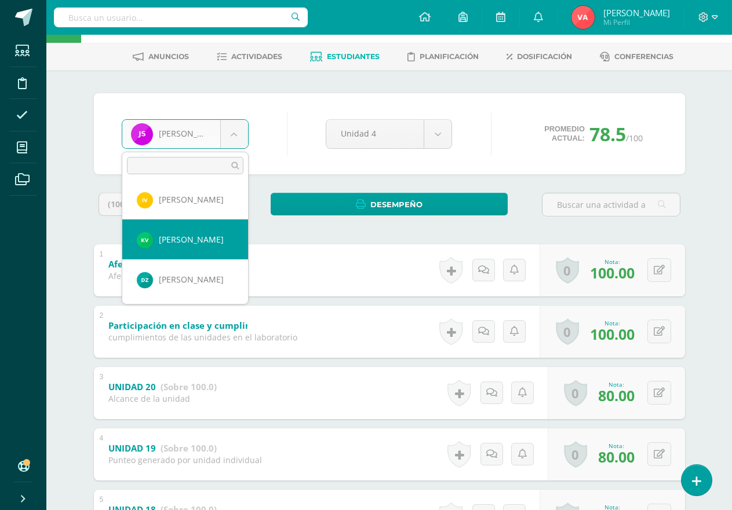
select select "2252"
click at [206, 239] on div "(100%) Todas las actividades de esta unidad Todas las actividades de esta unida…" at bounding box center [389, 456] width 591 height 526
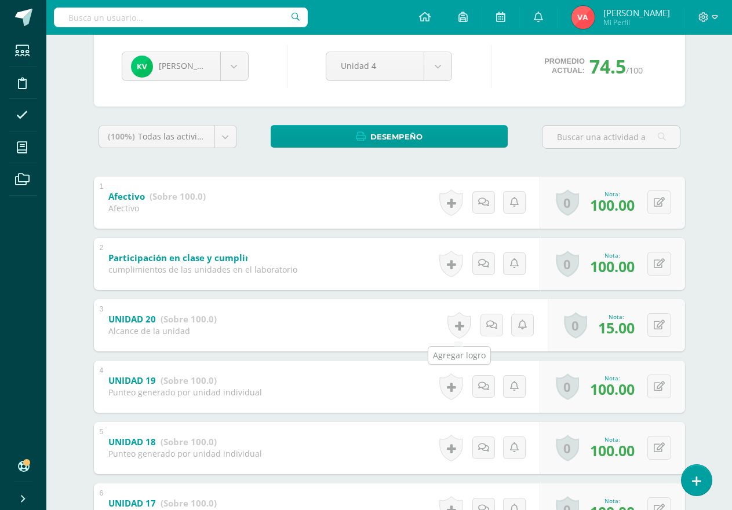
scroll to position [174, 0]
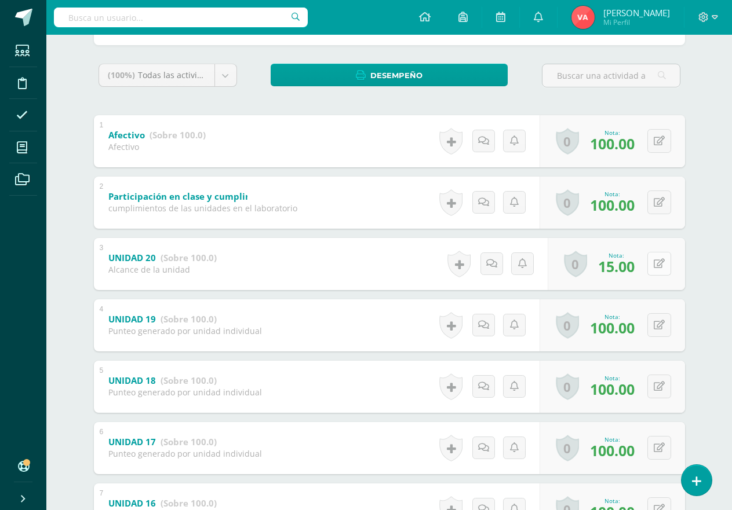
click at [656, 262] on icon at bounding box center [658, 264] width 11 height 10
type input "80"
click at [639, 264] on icon at bounding box center [636, 268] width 10 height 10
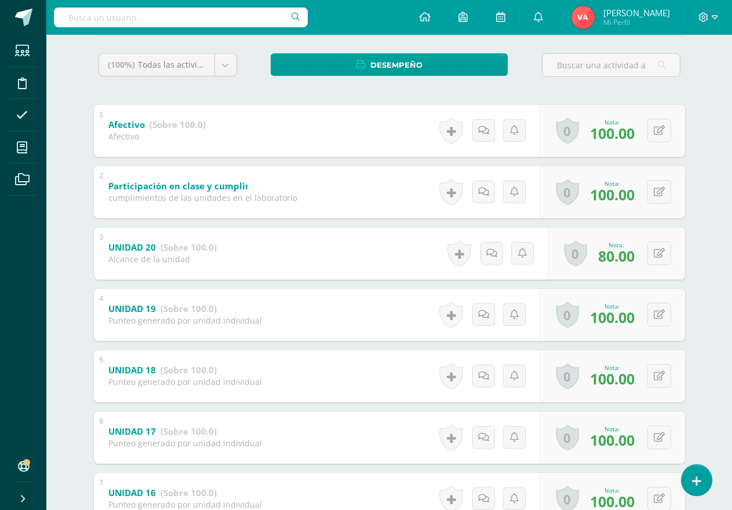
scroll to position [103, 0]
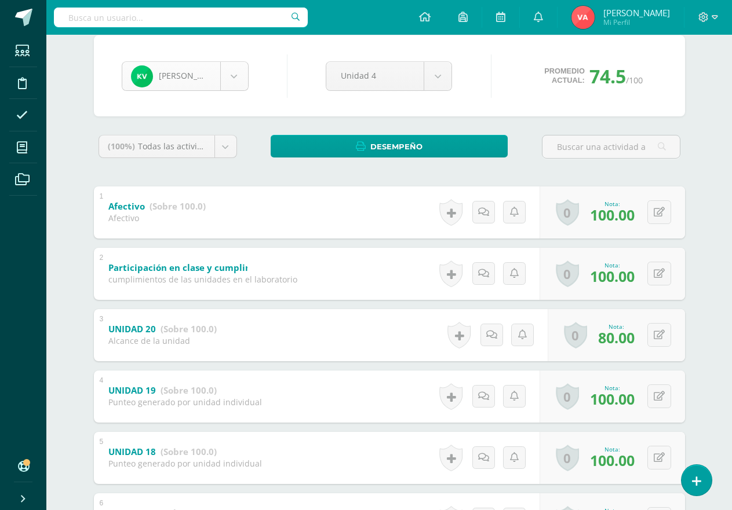
click at [237, 74] on body "Estudiantes Disciplina Asistencia Mis cursos Archivos Soporte Ayuda Reportar un…" at bounding box center [366, 290] width 732 height 787
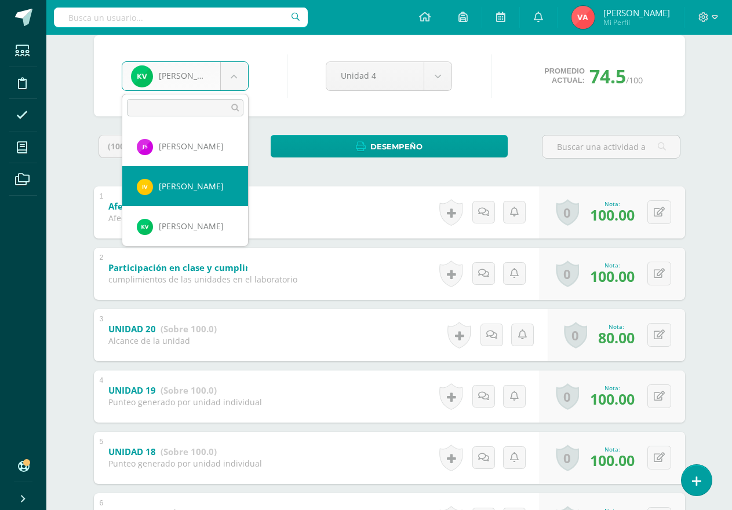
scroll to position [1003, 0]
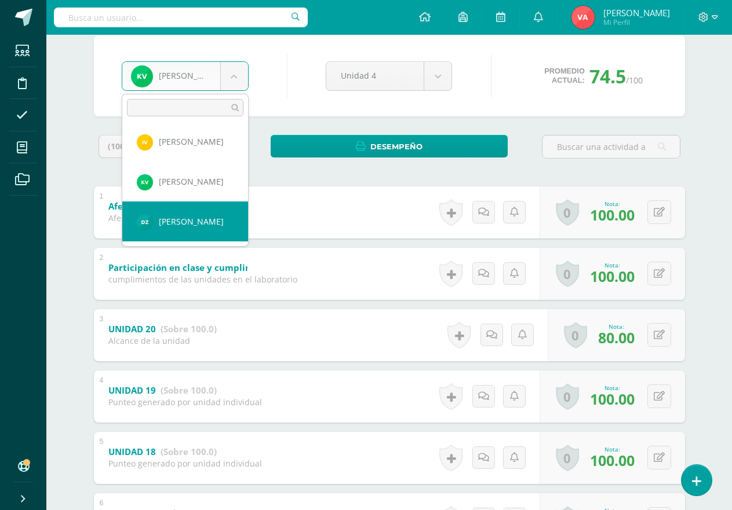
select select "2605"
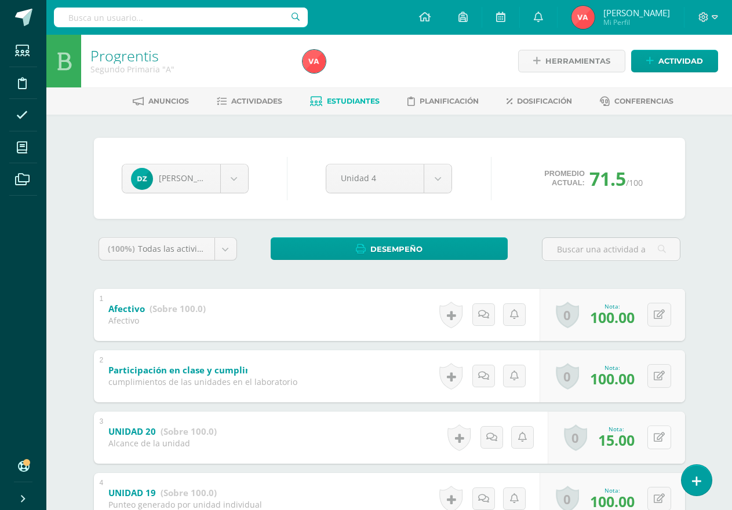
click at [657, 440] on icon at bounding box center [658, 438] width 11 height 10
type input "80"
click at [638, 445] on icon at bounding box center [636, 442] width 10 height 10
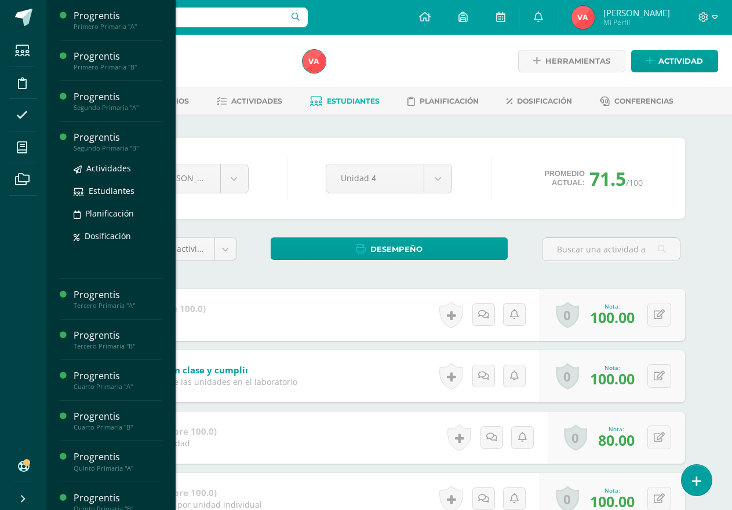
click at [116, 141] on div "Progrentis" at bounding box center [118, 137] width 88 height 13
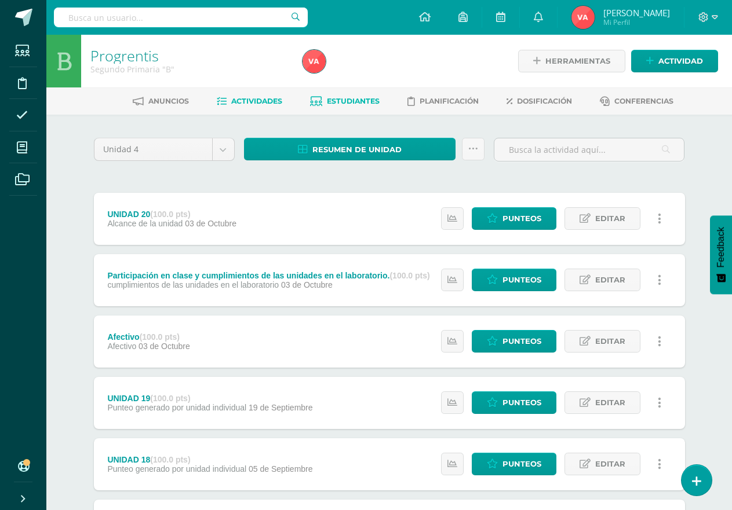
click at [351, 100] on span "Estudiantes" at bounding box center [353, 101] width 53 height 9
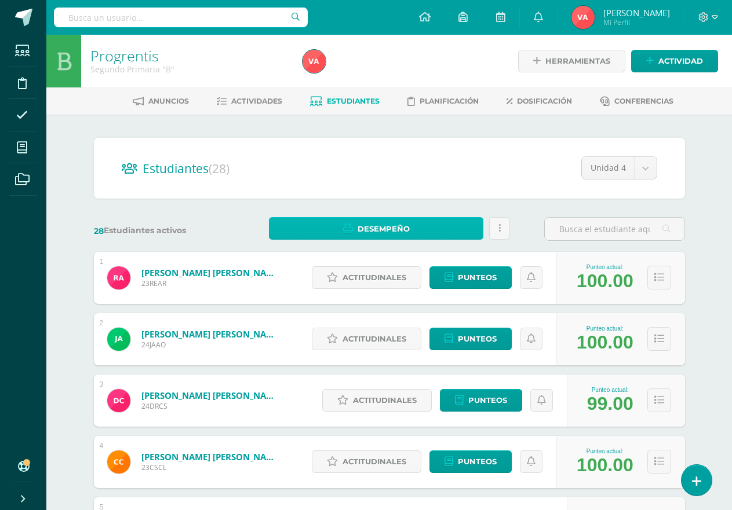
click at [398, 228] on span "Desempeño" at bounding box center [383, 228] width 52 height 21
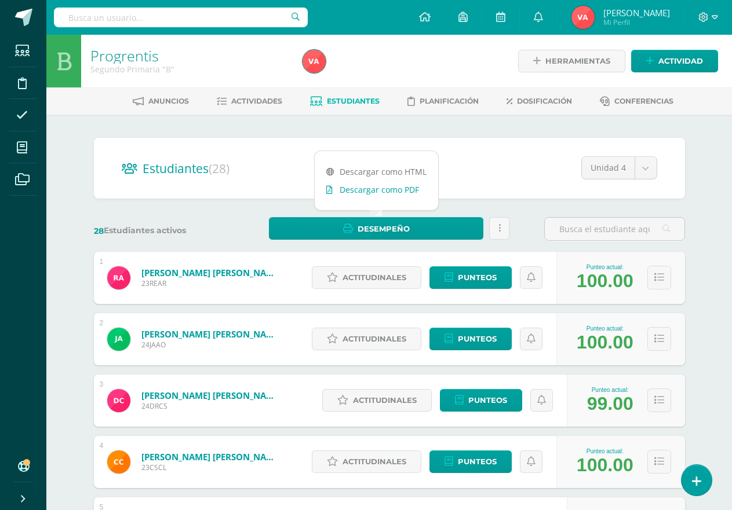
click at [404, 193] on link "Descargar como PDF" at bounding box center [376, 190] width 123 height 18
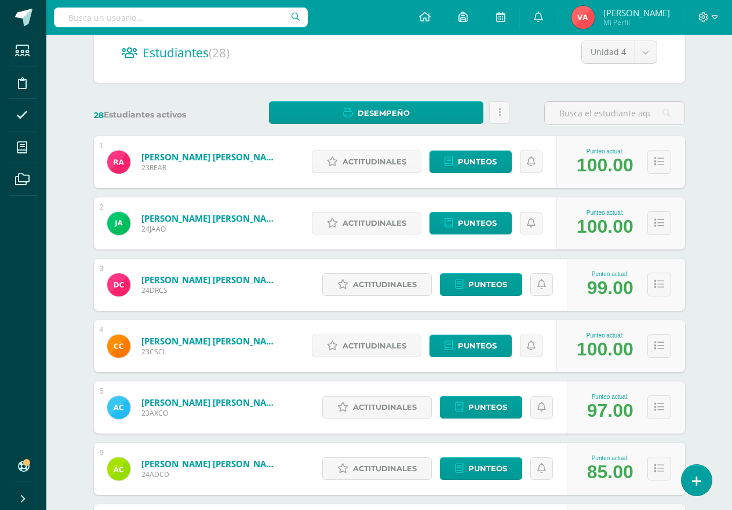
scroll to position [232, 0]
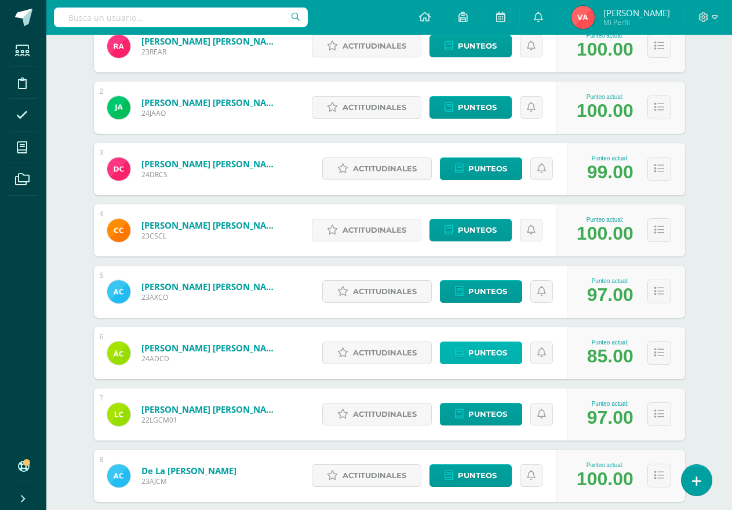
click at [487, 350] on span "Punteos" at bounding box center [487, 352] width 39 height 21
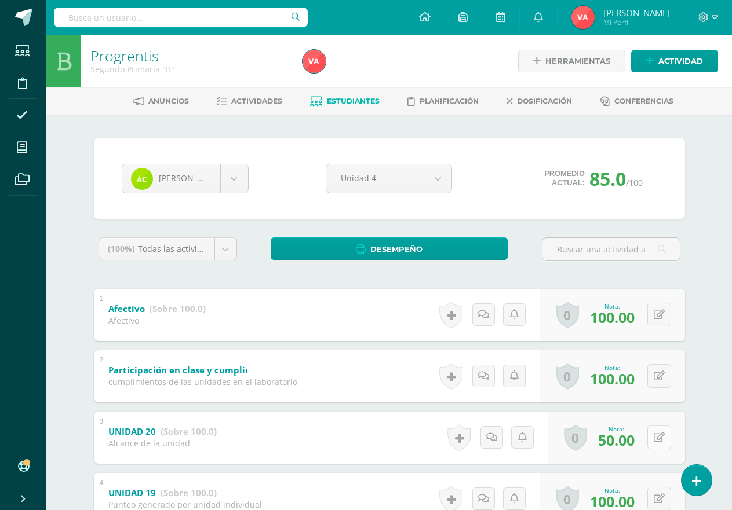
click at [655, 440] on button at bounding box center [659, 438] width 24 height 24
type input "80"
click at [631, 445] on icon at bounding box center [636, 442] width 10 height 10
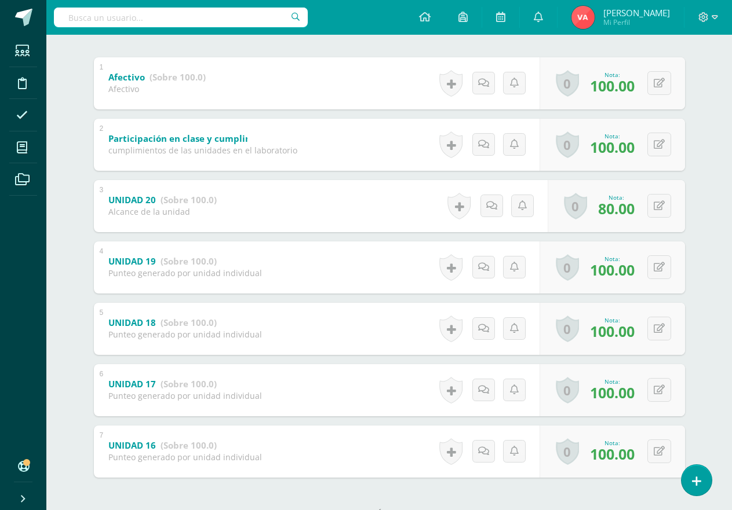
scroll to position [58, 0]
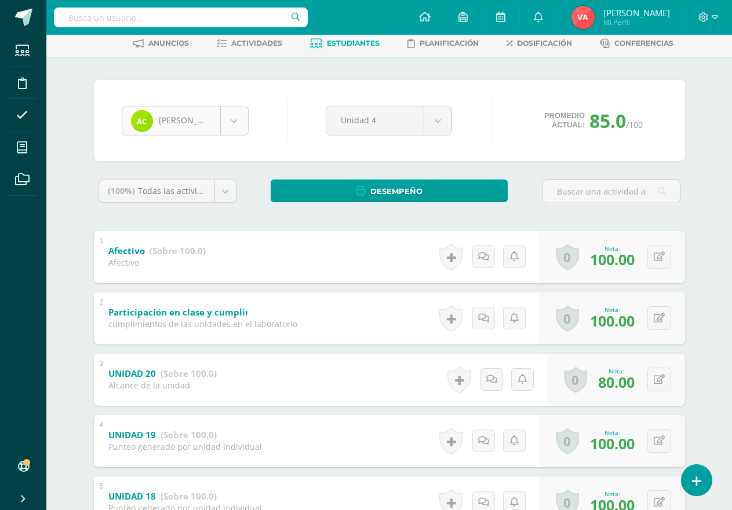
click at [235, 118] on body "Estudiantes Disciplina Asistencia Mis cursos Archivos Soporte Ayuda Reportar un…" at bounding box center [366, 335] width 732 height 787
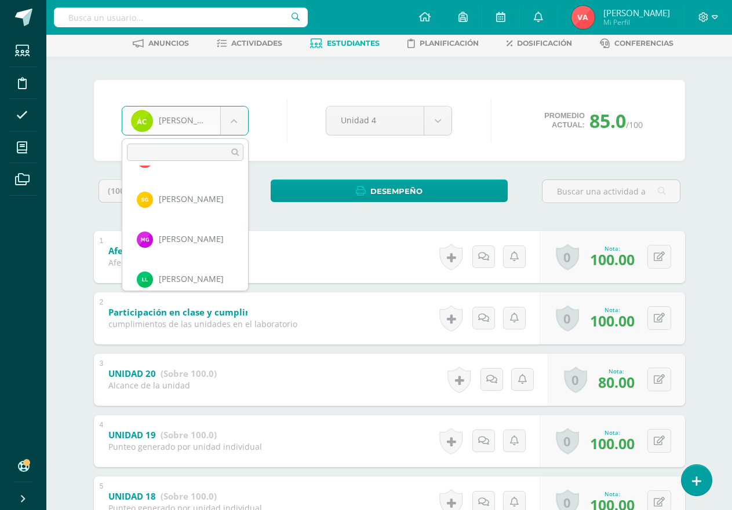
scroll to position [479, 0]
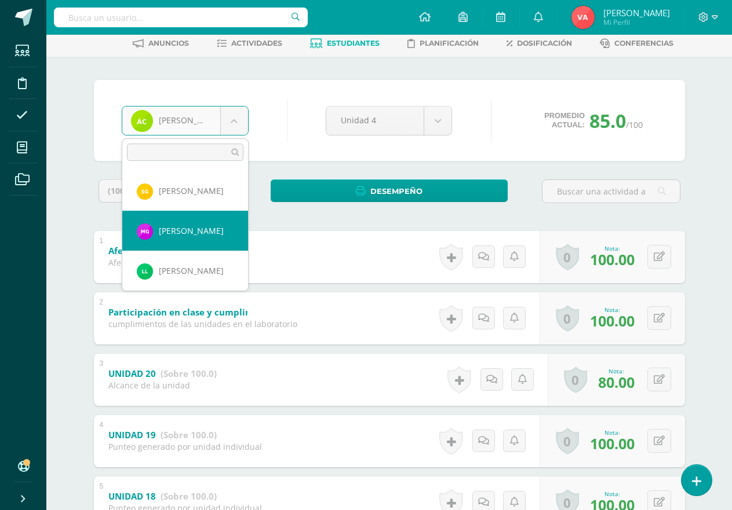
select select "2611"
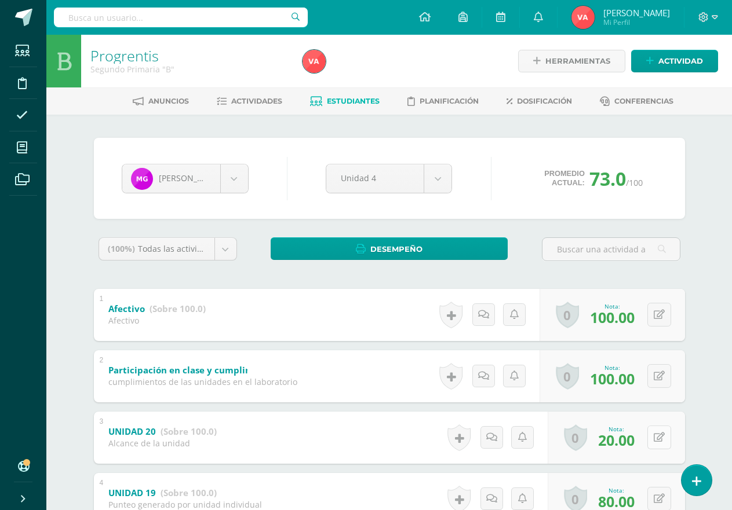
click at [656, 440] on icon at bounding box center [658, 438] width 11 height 10
type input "80"
click at [635, 448] on link at bounding box center [635, 441] width 23 height 23
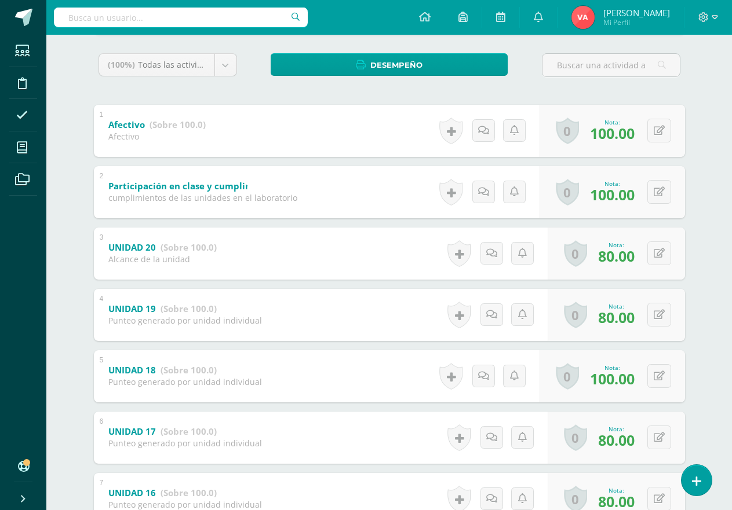
scroll to position [45, 0]
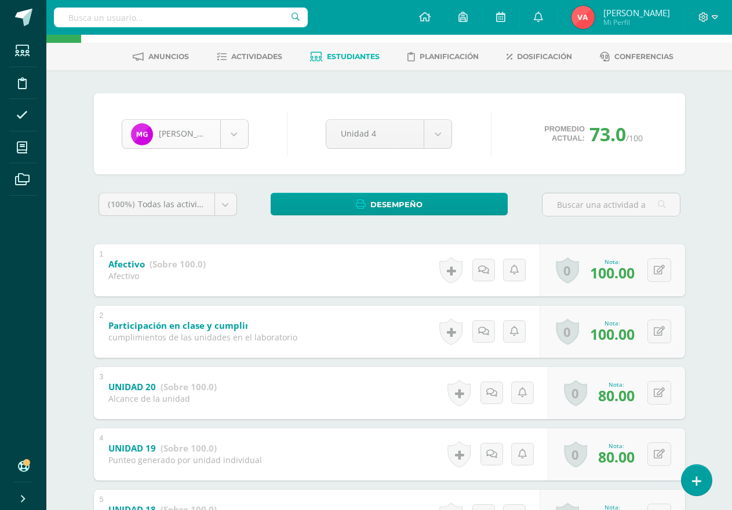
click at [239, 132] on body "Estudiantes Disciplina Asistencia Mis cursos Archivos Soporte Ayuda Reportar un…" at bounding box center [366, 348] width 732 height 787
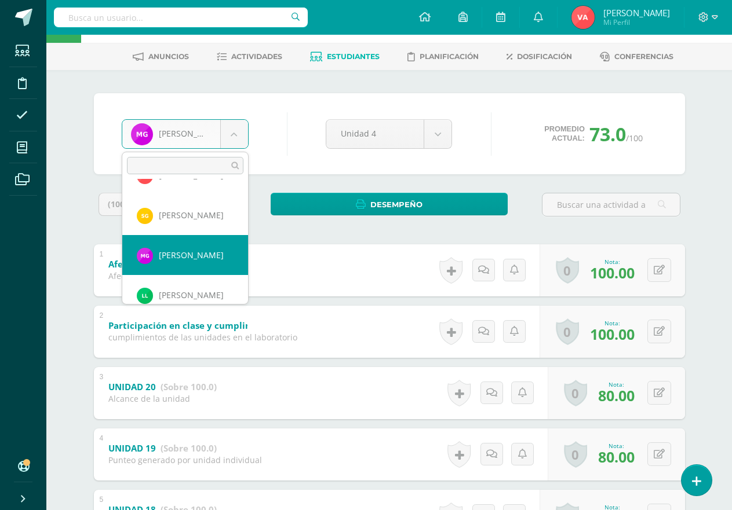
scroll to position [497, 0]
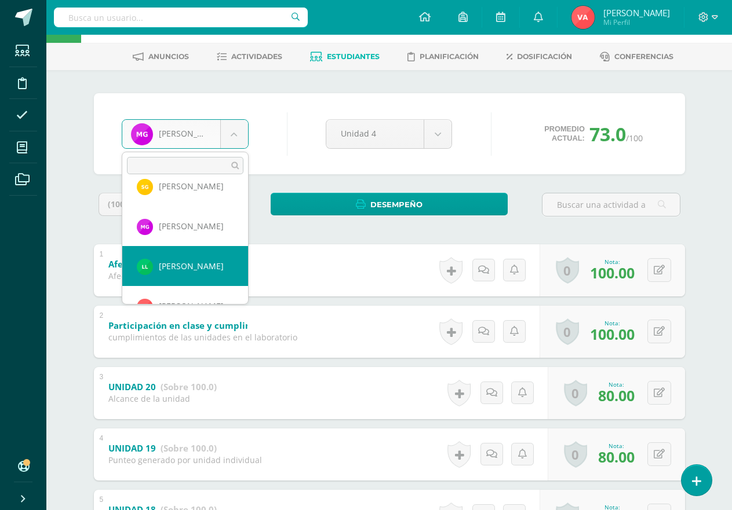
select select "2613"
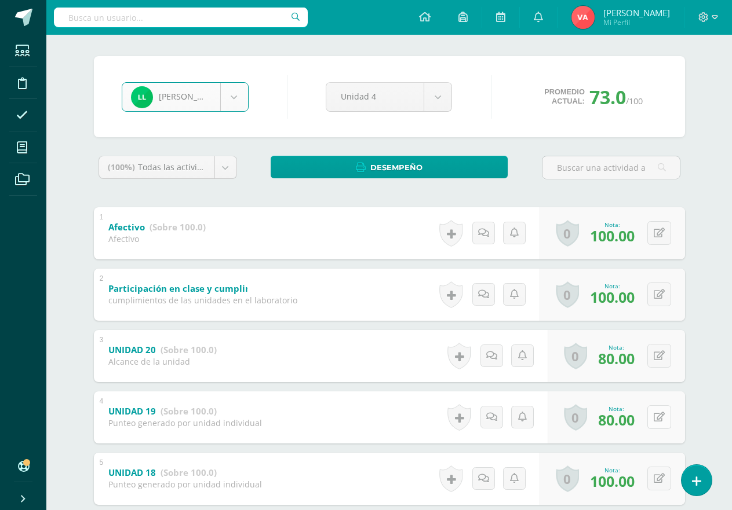
scroll to position [103, 0]
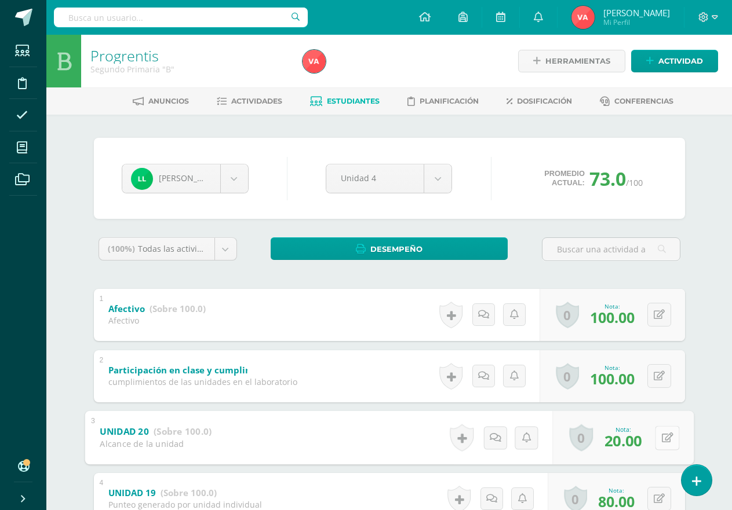
click at [661, 437] on icon at bounding box center [667, 438] width 12 height 10
type input "80"
click at [633, 437] on icon at bounding box center [636, 442] width 10 height 10
click at [235, 176] on body "Estudiantes Disciplina Asistencia Mis cursos Archivos Soporte Ayuda Reportar un…" at bounding box center [366, 393] width 732 height 787
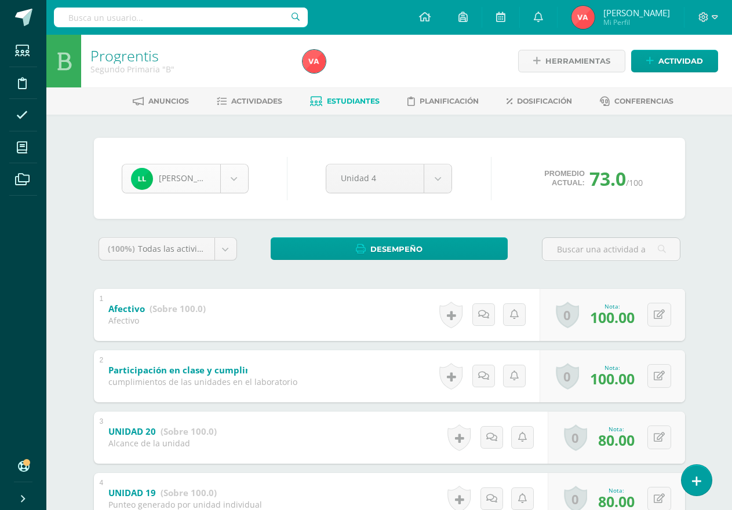
click at [233, 178] on body "Estudiantes Disciplina Asistencia Mis cursos Archivos Soporte Ayuda Reportar un…" at bounding box center [366, 393] width 732 height 787
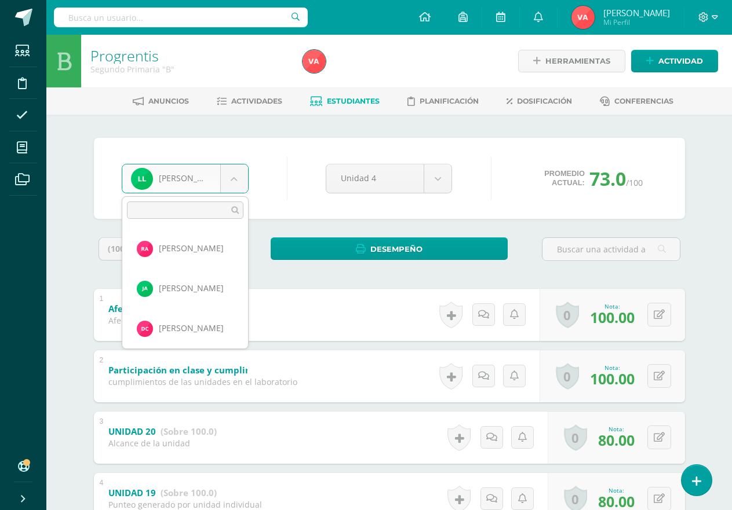
click at [232, 180] on body "Estudiantes Disciplina Asistencia Mis cursos Archivos Soporte Ayuda Reportar un…" at bounding box center [366, 393] width 732 height 787
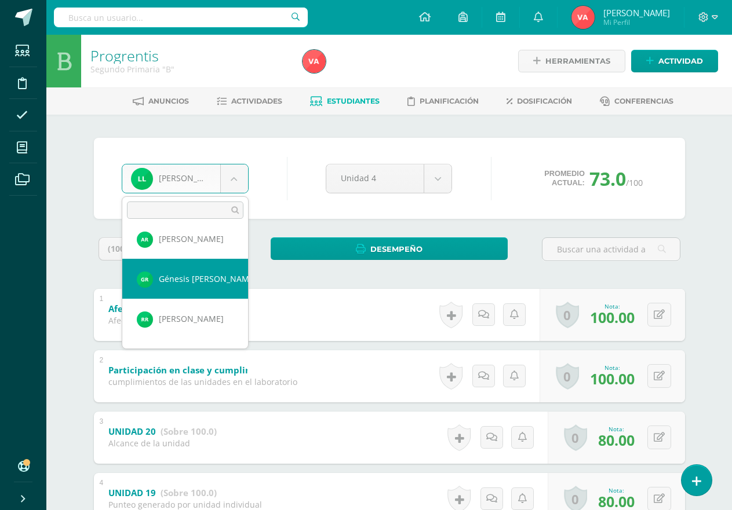
scroll to position [764, 0]
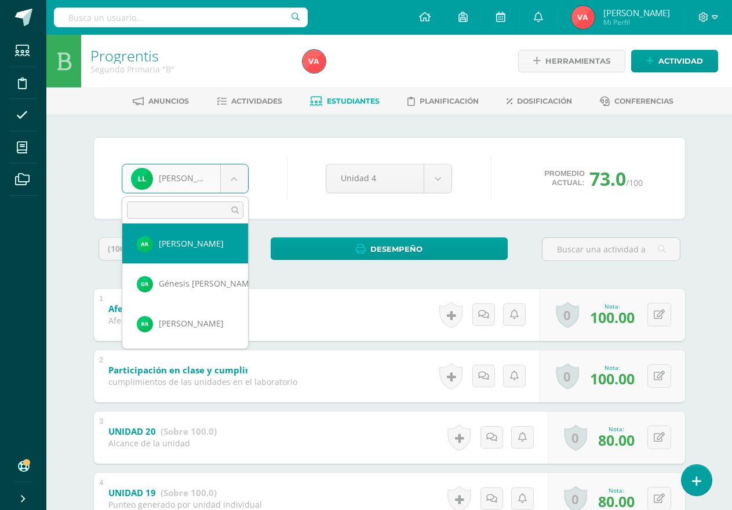
select select "2020"
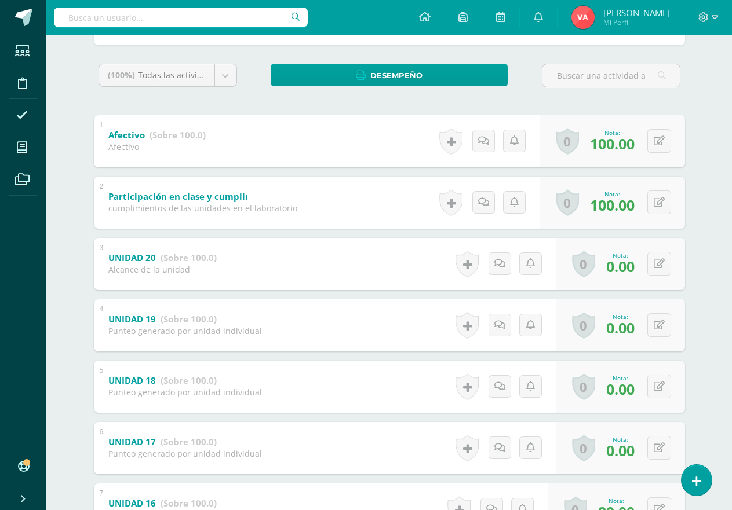
scroll to position [232, 0]
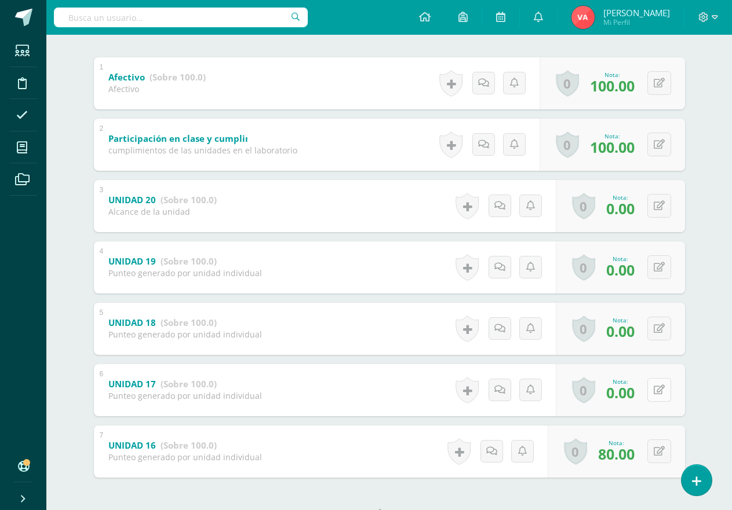
click at [660, 390] on icon at bounding box center [658, 390] width 11 height 10
type input "80"
click at [658, 326] on icon at bounding box center [658, 329] width 11 height 10
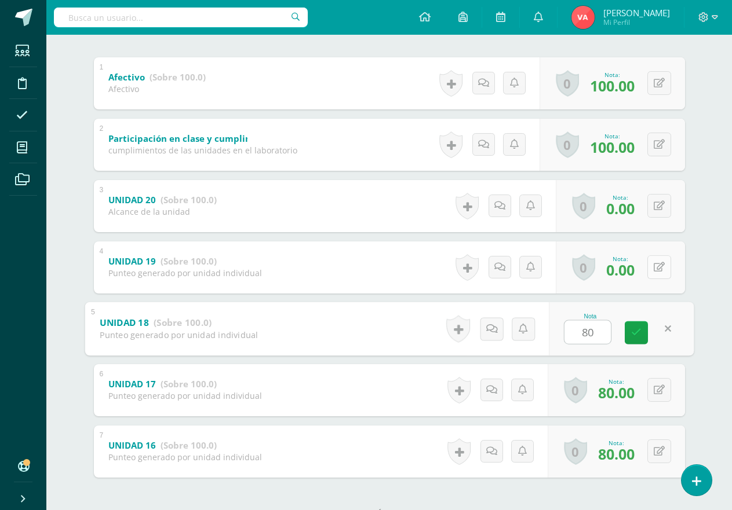
type input "80"
click at [669, 264] on button at bounding box center [659, 267] width 24 height 24
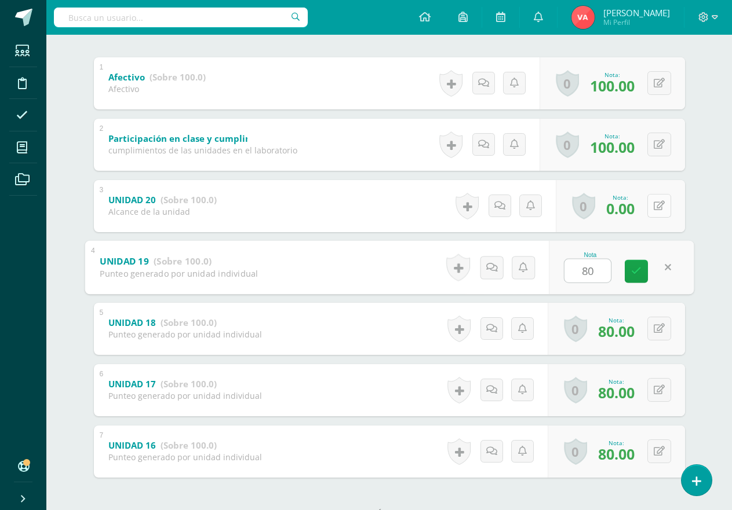
type input "80"
click at [660, 204] on icon at bounding box center [658, 206] width 11 height 10
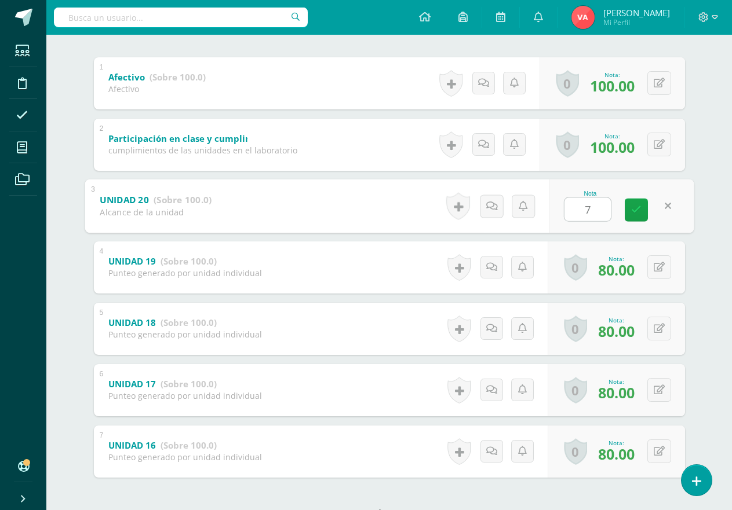
type input "70"
click at [636, 210] on icon at bounding box center [636, 210] width 10 height 10
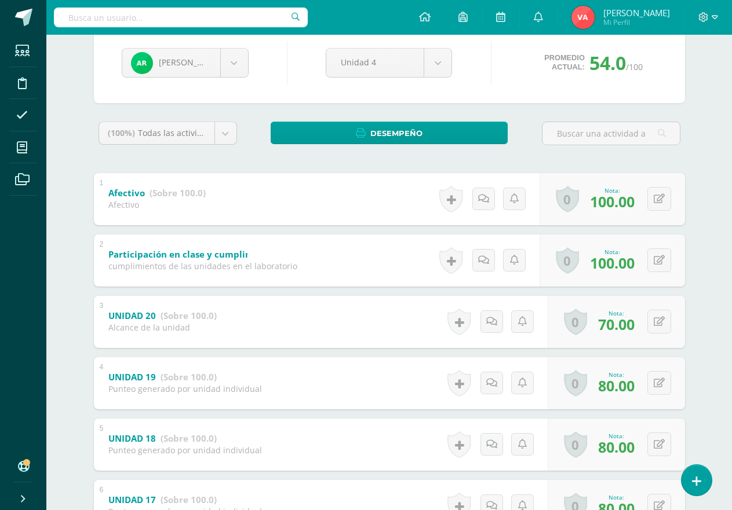
scroll to position [0, 0]
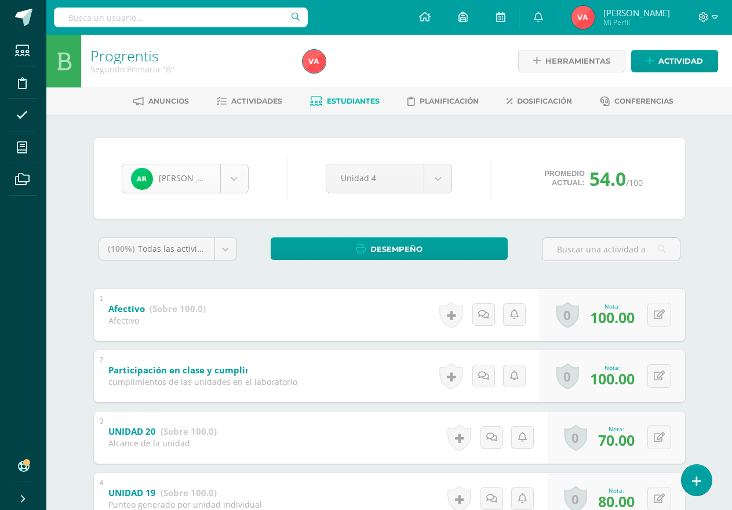
click at [235, 180] on body "Estudiantes Disciplina Asistencia Mis cursos Archivos Soporte Ayuda Reportar un…" at bounding box center [366, 393] width 732 height 787
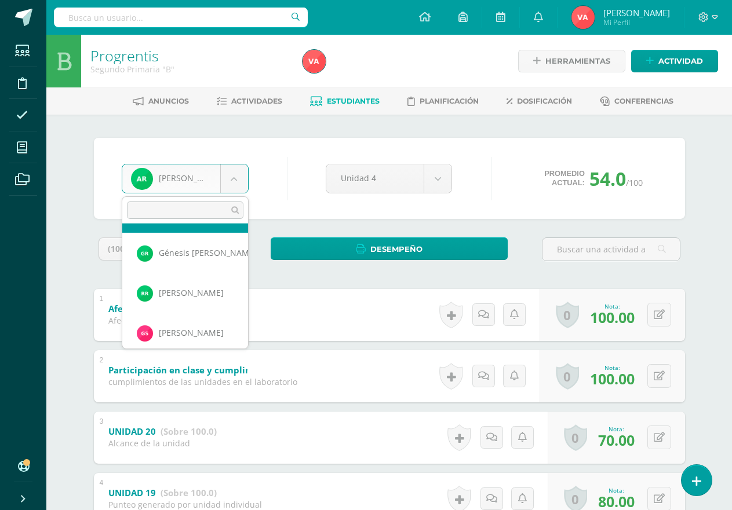
scroll to position [853, 0]
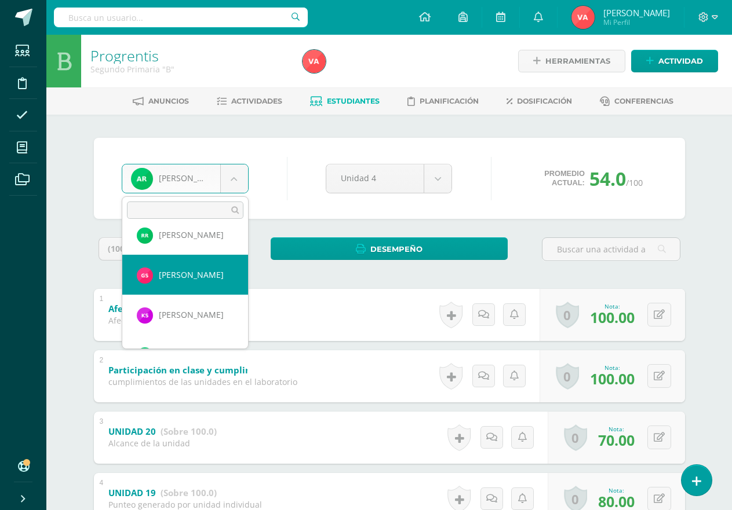
click at [201, 276] on div "(100%) Todas las actividades de esta unidad Todas las actividades de esta unida…" at bounding box center [389, 501] width 591 height 526
select select "2248"
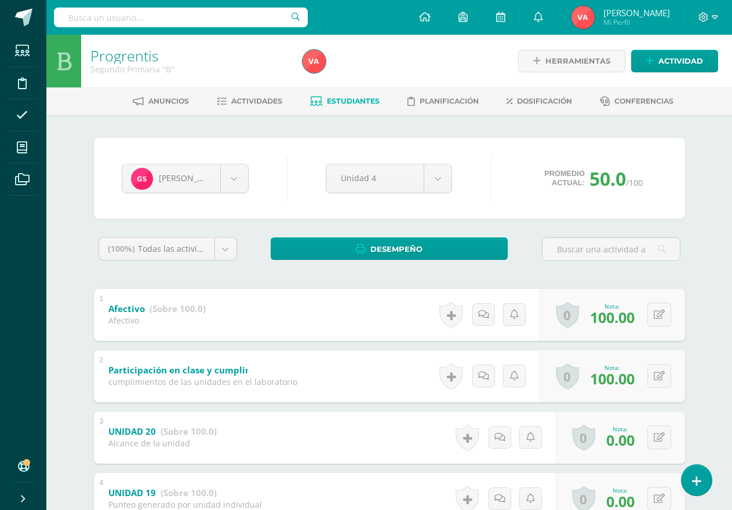
click at [645, 436] on div "0 [GEOGRAPHIC_DATA] Logros obtenidos Aún no hay logros agregados Nota: 0.00" at bounding box center [620, 438] width 129 height 52
click at [661, 436] on icon at bounding box center [667, 438] width 12 height 10
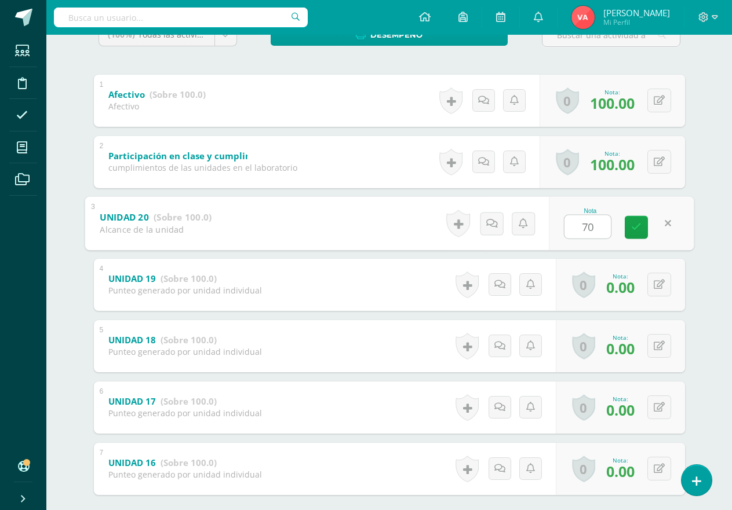
scroll to position [232, 0]
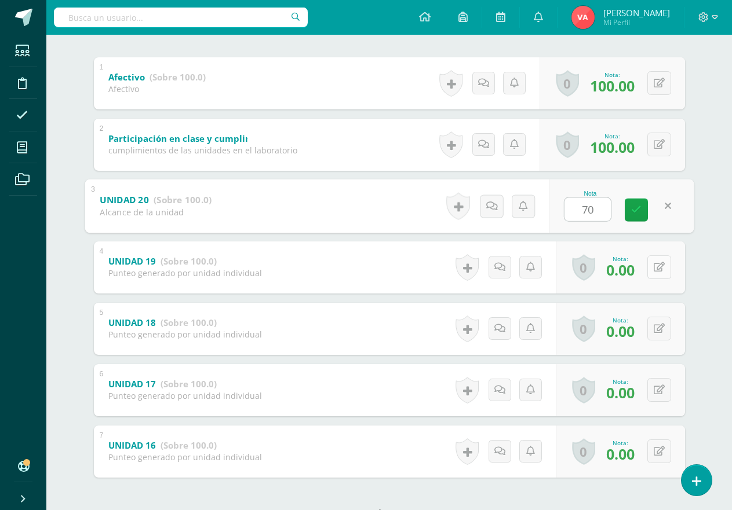
type input "70"
click at [659, 268] on icon at bounding box center [658, 267] width 11 height 10
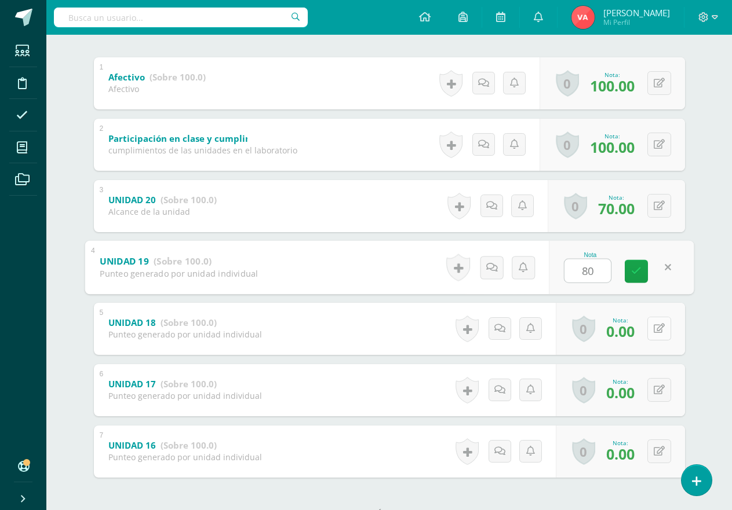
type input "80"
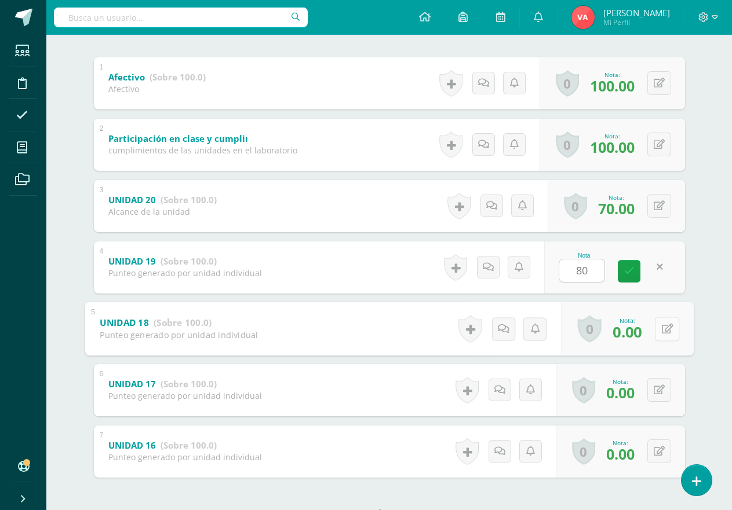
click at [661, 328] on icon at bounding box center [667, 329] width 12 height 10
type input "80"
click at [660, 392] on icon at bounding box center [658, 390] width 11 height 10
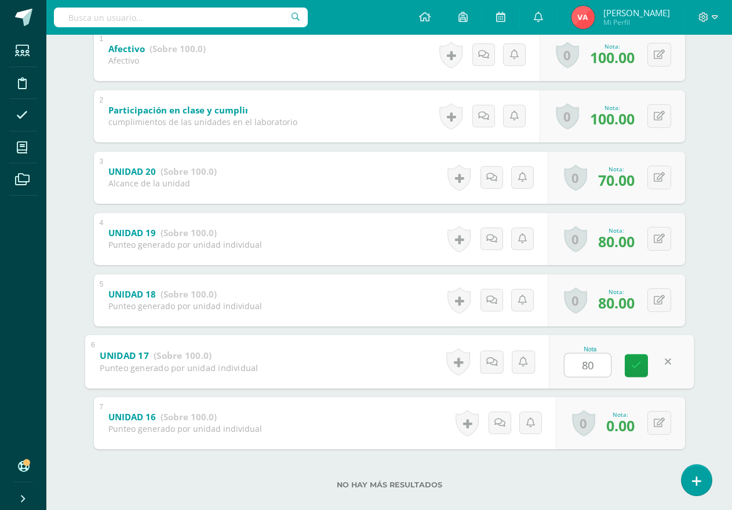
scroll to position [276, 0]
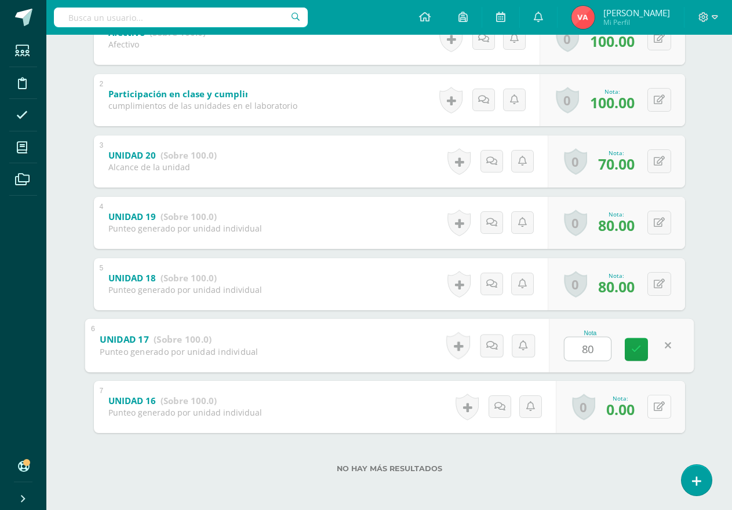
type input "80"
click at [657, 406] on icon at bounding box center [658, 407] width 11 height 10
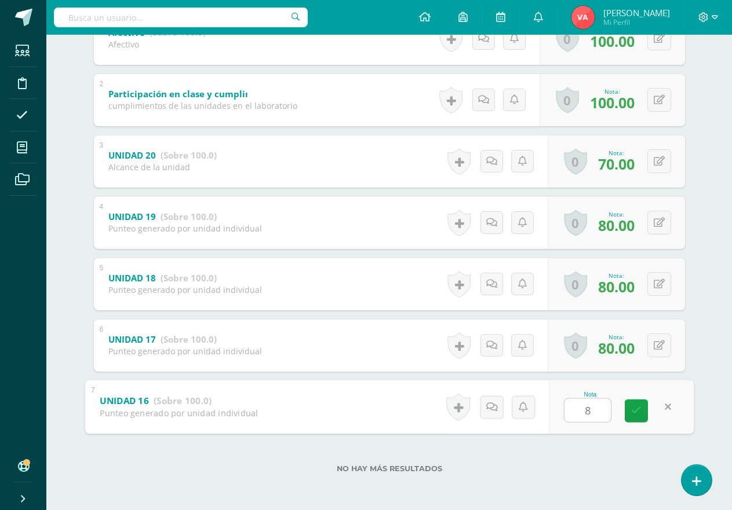
type input "80"
click at [638, 408] on icon at bounding box center [636, 411] width 10 height 10
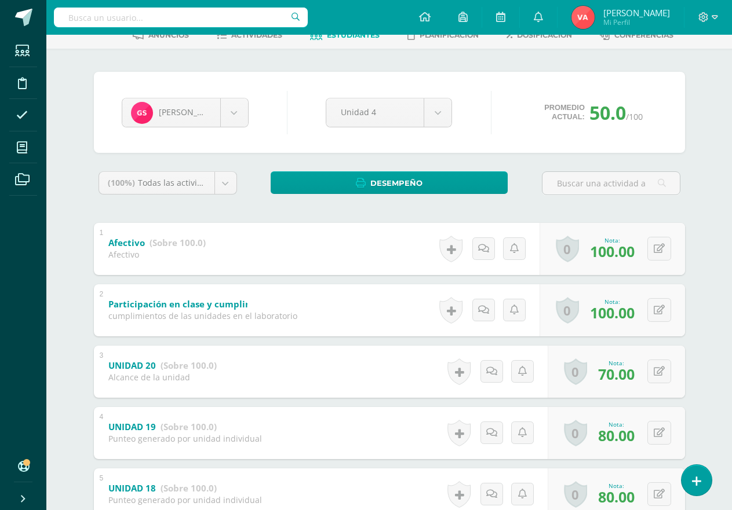
scroll to position [0, 0]
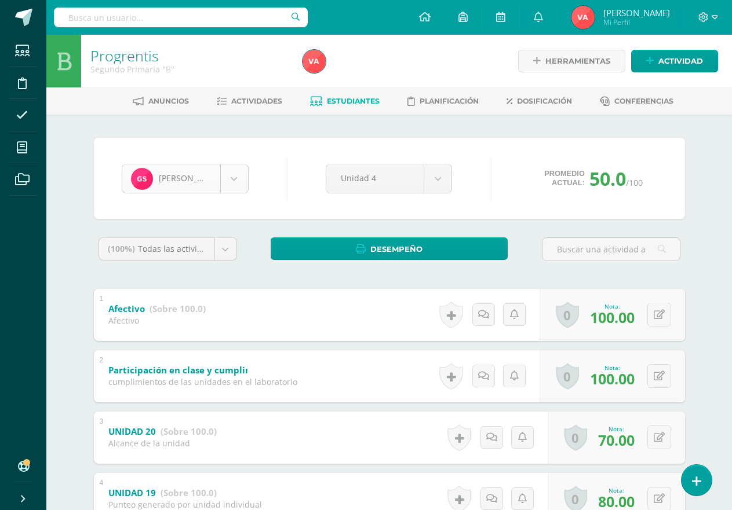
click at [233, 176] on body "Estudiantes Disciplina Asistencia Mis cursos Archivos Soporte Ayuda Reportar un…" at bounding box center [366, 393] width 732 height 787
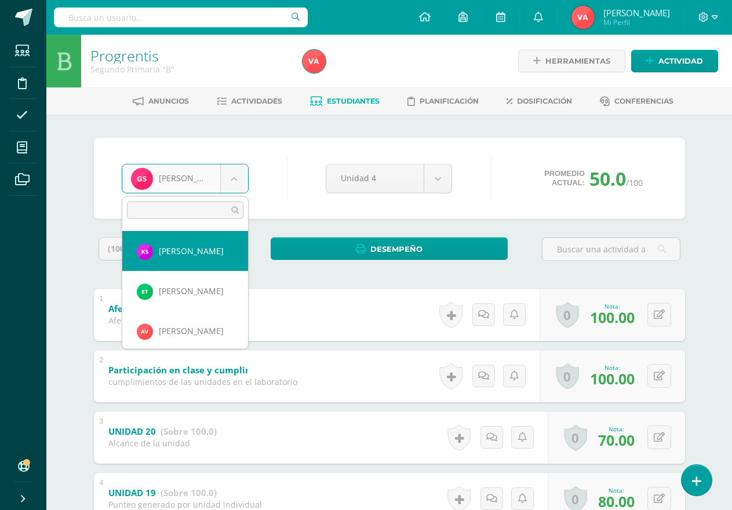
scroll to position [919, 0]
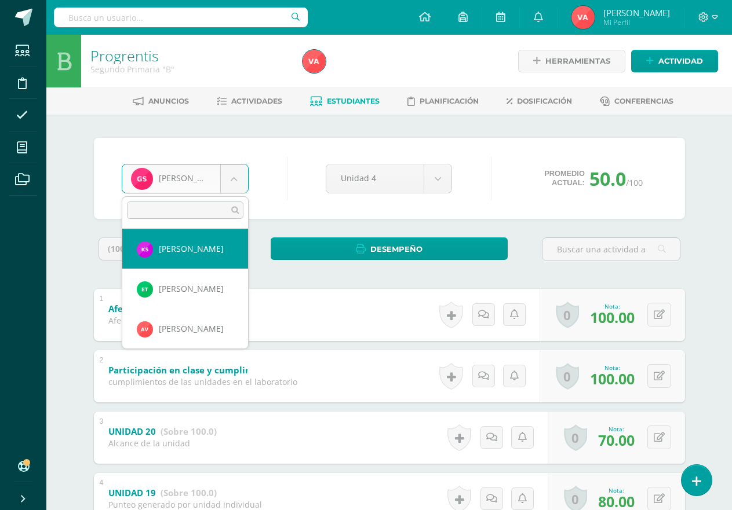
click at [366, 100] on body "Estudiantes Disciplina Asistencia Mis cursos Archivos Soporte Ayuda Reportar un…" at bounding box center [366, 393] width 732 height 787
click at [366, 100] on span "Estudiantes" at bounding box center [353, 101] width 53 height 9
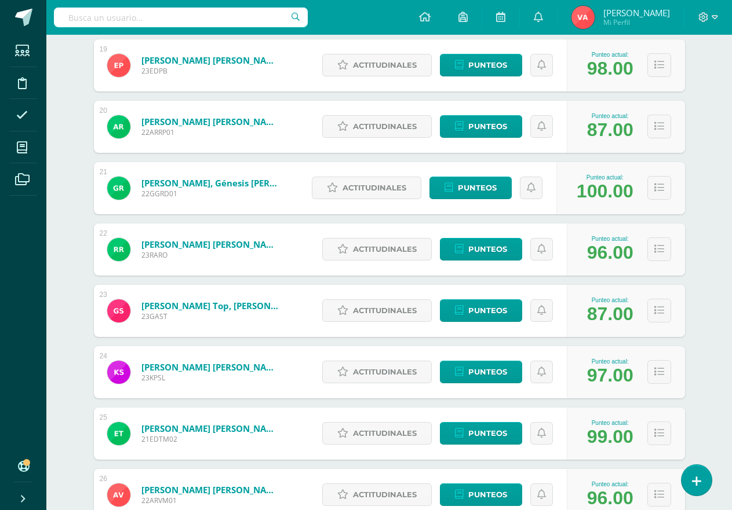
scroll to position [1297, 0]
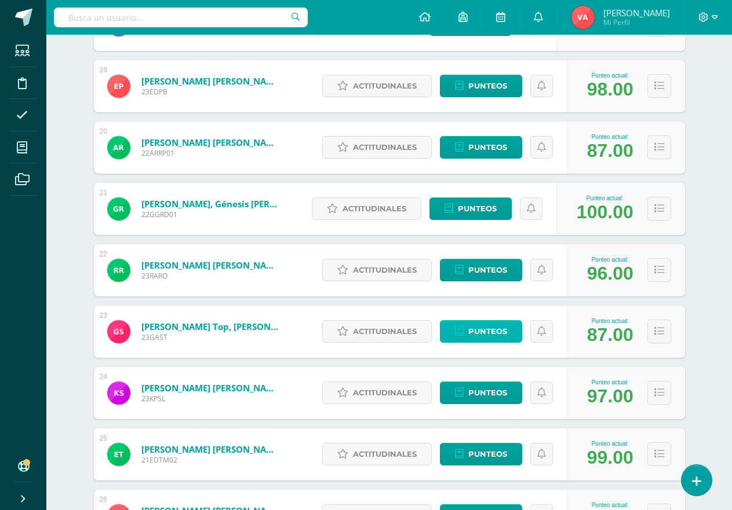
click at [481, 331] on span "Punteos" at bounding box center [487, 331] width 39 height 21
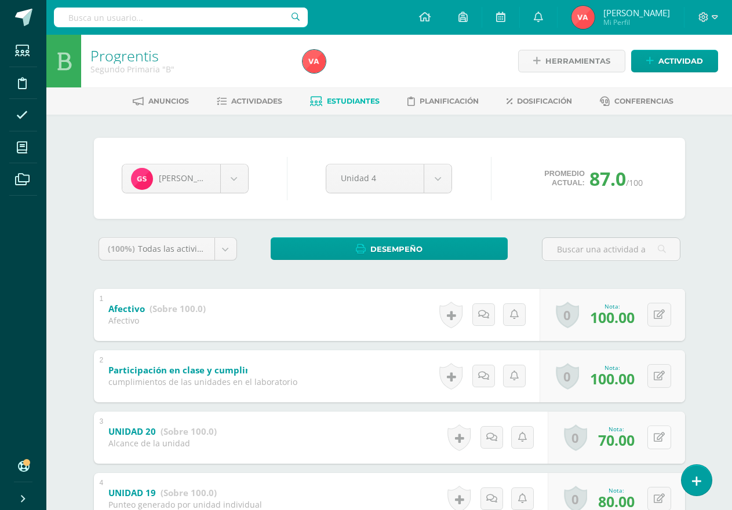
click at [660, 441] on icon at bounding box center [658, 438] width 11 height 10
type input "80"
click at [620, 440] on div "Nota 80" at bounding box center [621, 438] width 145 height 54
click at [343, 100] on span "Estudiantes" at bounding box center [353, 101] width 53 height 9
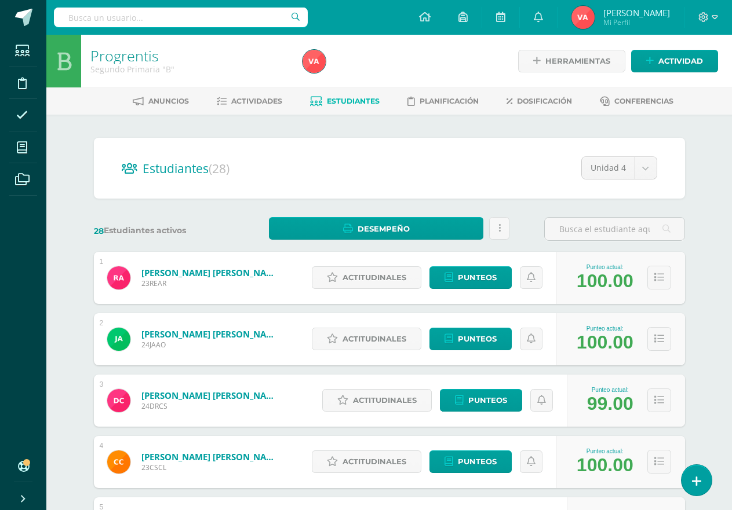
click at [404, 184] on div "Estudiantes (28) Unidad 4 Unidad 4 Unidad 3 Unidad 2 Unidad 1" at bounding box center [389, 168] width 591 height 61
click at [379, 69] on div at bounding box center [406, 61] width 217 height 53
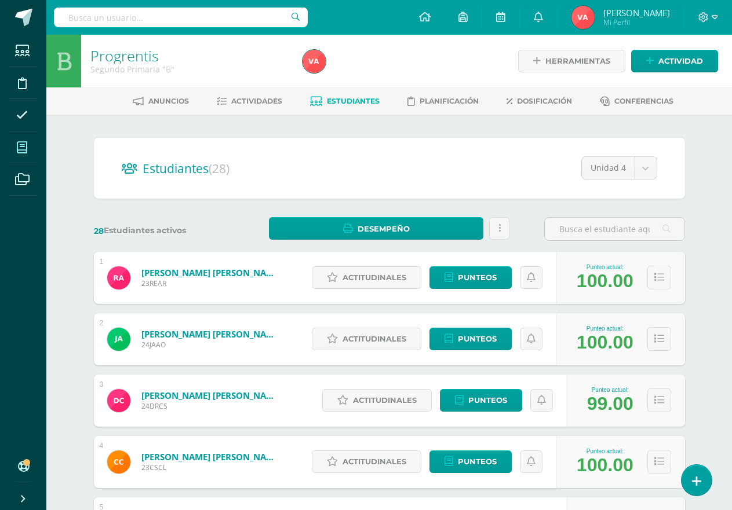
click at [24, 147] on icon at bounding box center [22, 148] width 10 height 12
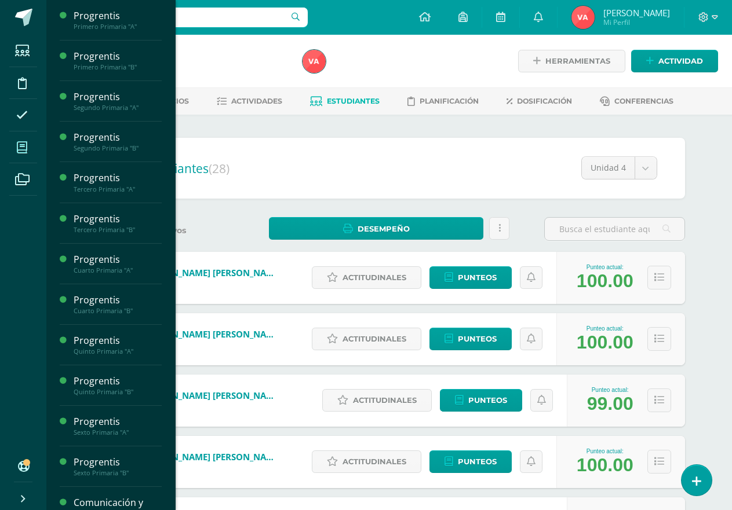
click at [23, 149] on icon at bounding box center [22, 148] width 10 height 12
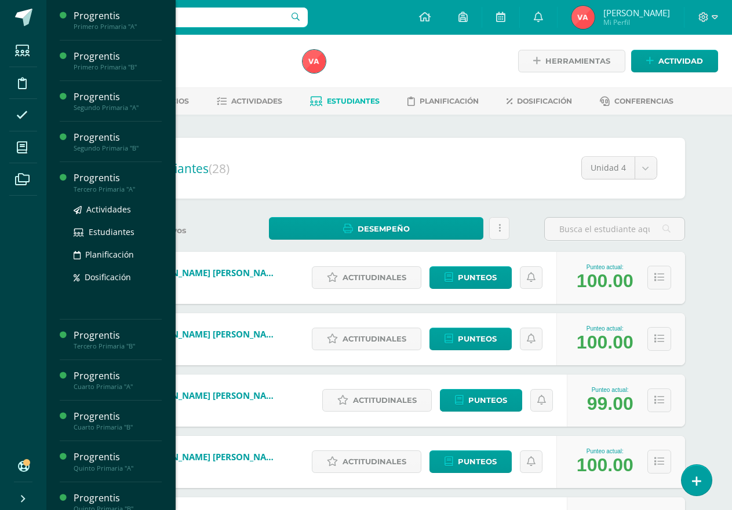
click at [105, 184] on div "Progrentis" at bounding box center [118, 177] width 88 height 13
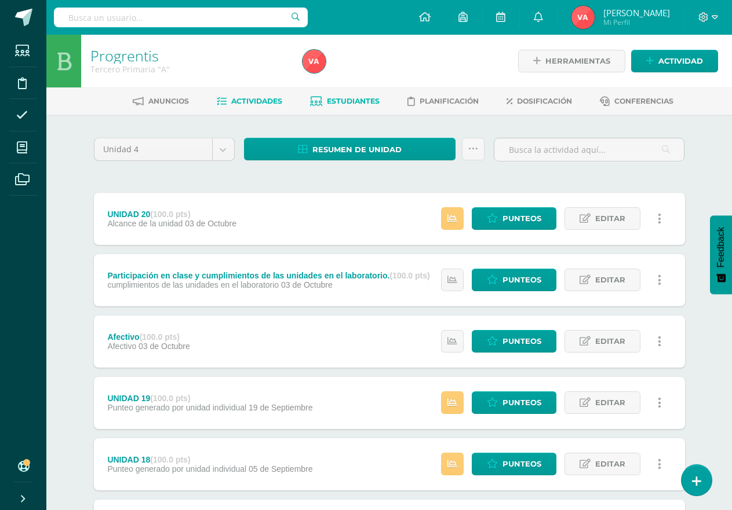
click at [352, 101] on span "Estudiantes" at bounding box center [353, 101] width 53 height 9
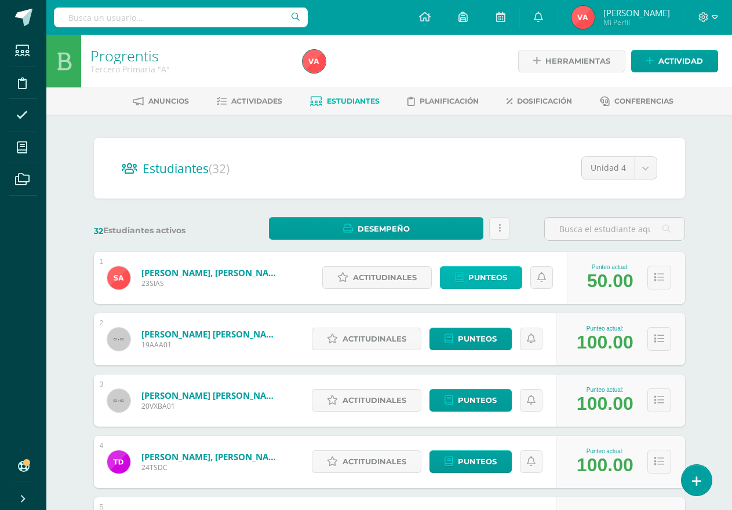
click at [486, 279] on span "Punteos" at bounding box center [487, 277] width 39 height 21
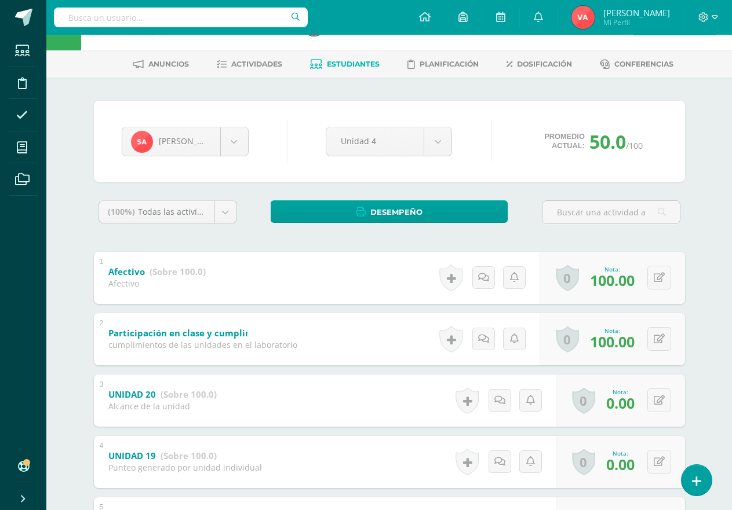
scroll to position [58, 0]
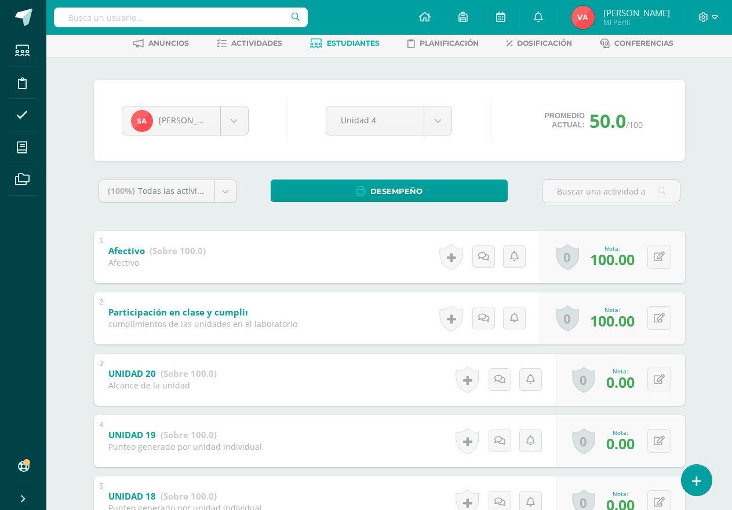
click at [704, 378] on div "Santiago Alvarez Santiago Alvarez Andrea Ayau Valerie Bran Thiago De Allison Es…" at bounding box center [389, 393] width 637 height 672
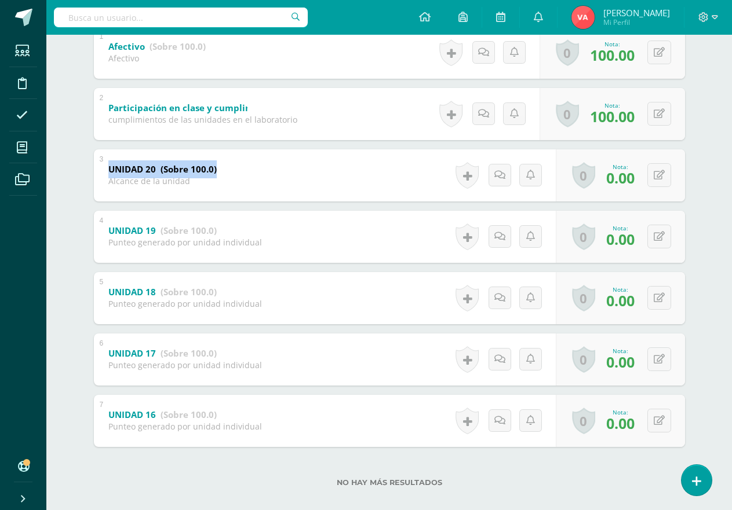
scroll to position [276, 0]
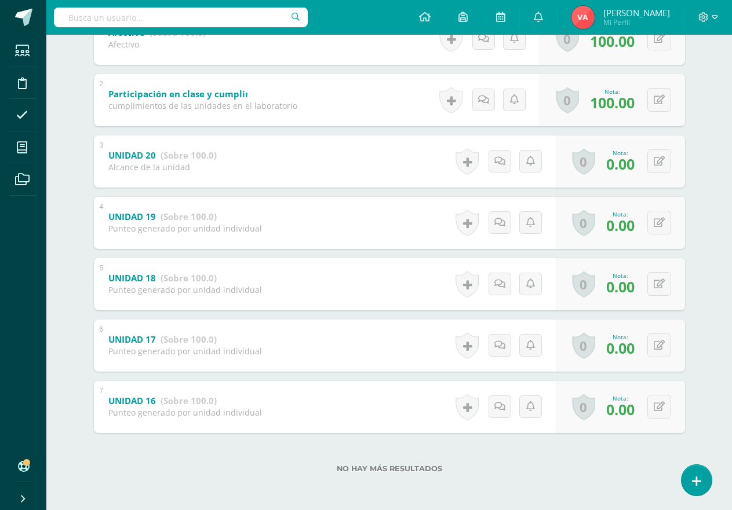
click at [707, 388] on div "Santiago Alvarez Santiago Alvarez Andrea Ayau Valerie Bran Thiago De Allison Es…" at bounding box center [389, 174] width 637 height 672
click at [711, 386] on div "Progrentis Tercero Primaria "A" Herramientas Detalle de asistencias Actividad A…" at bounding box center [388, 134] width 685 height 752
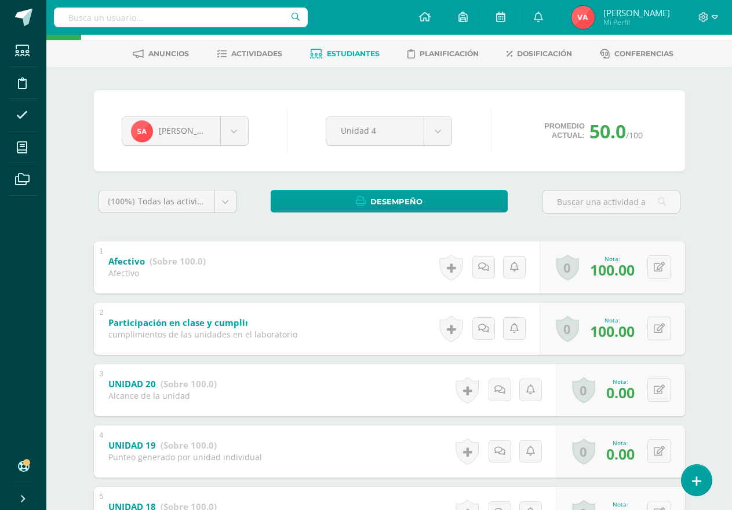
scroll to position [0, 0]
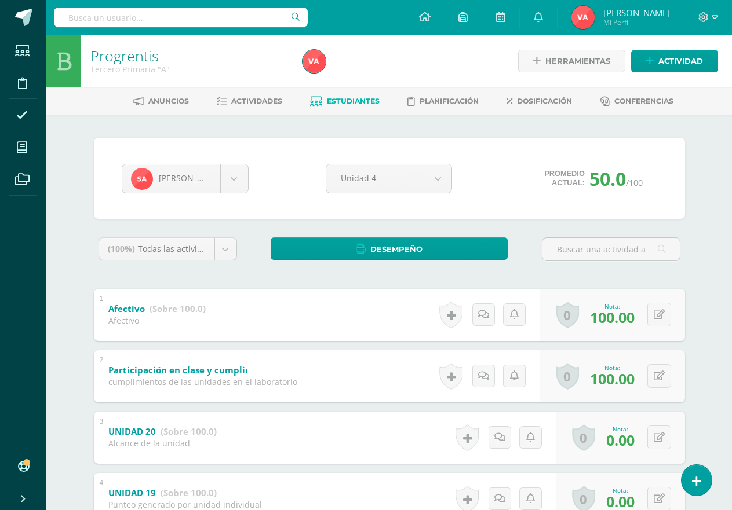
click at [356, 100] on span "Estudiantes" at bounding box center [353, 101] width 53 height 9
